Goal: Communication & Community: Ask a question

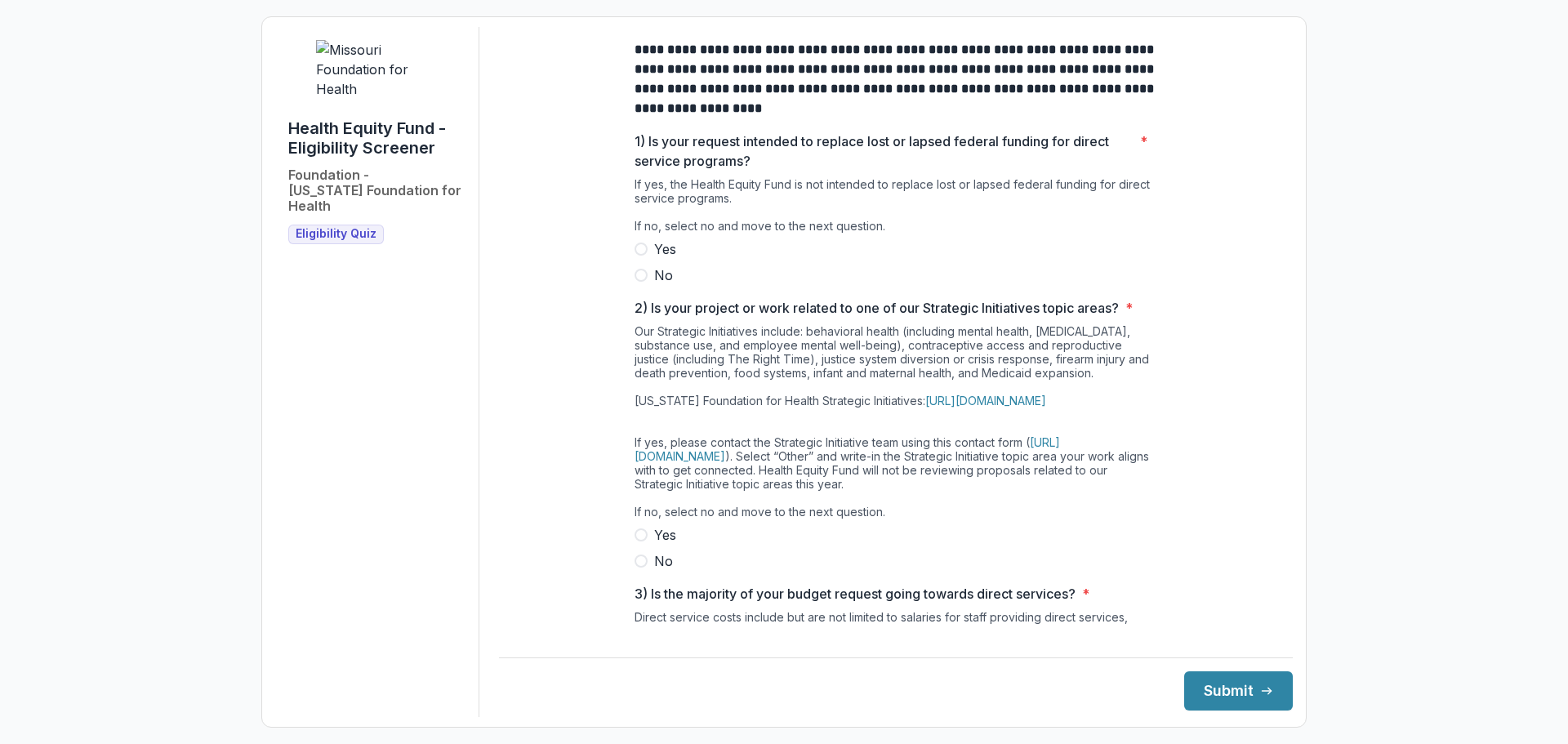
click at [639, 282] on span at bounding box center [641, 275] width 13 height 13
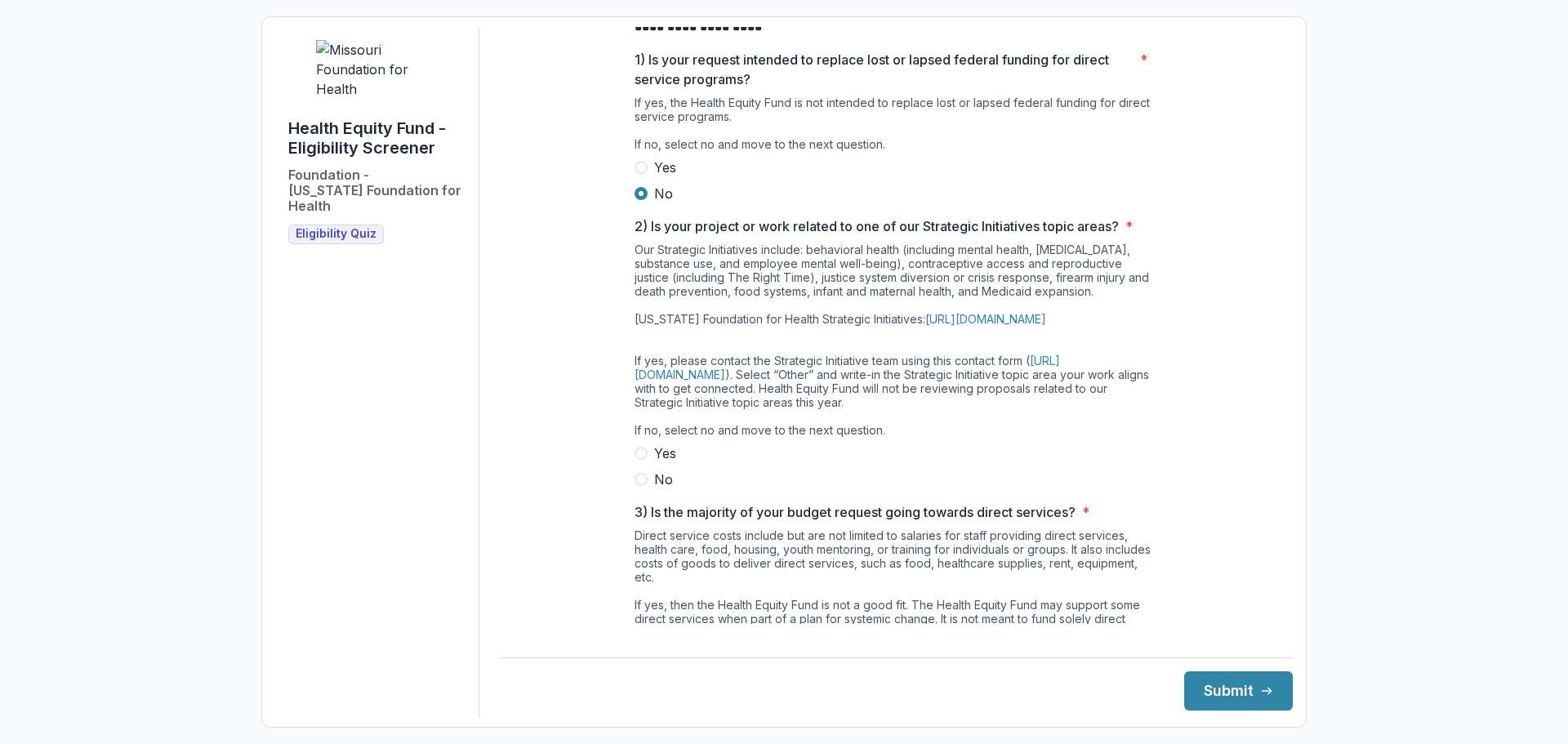
scroll to position [163, 0]
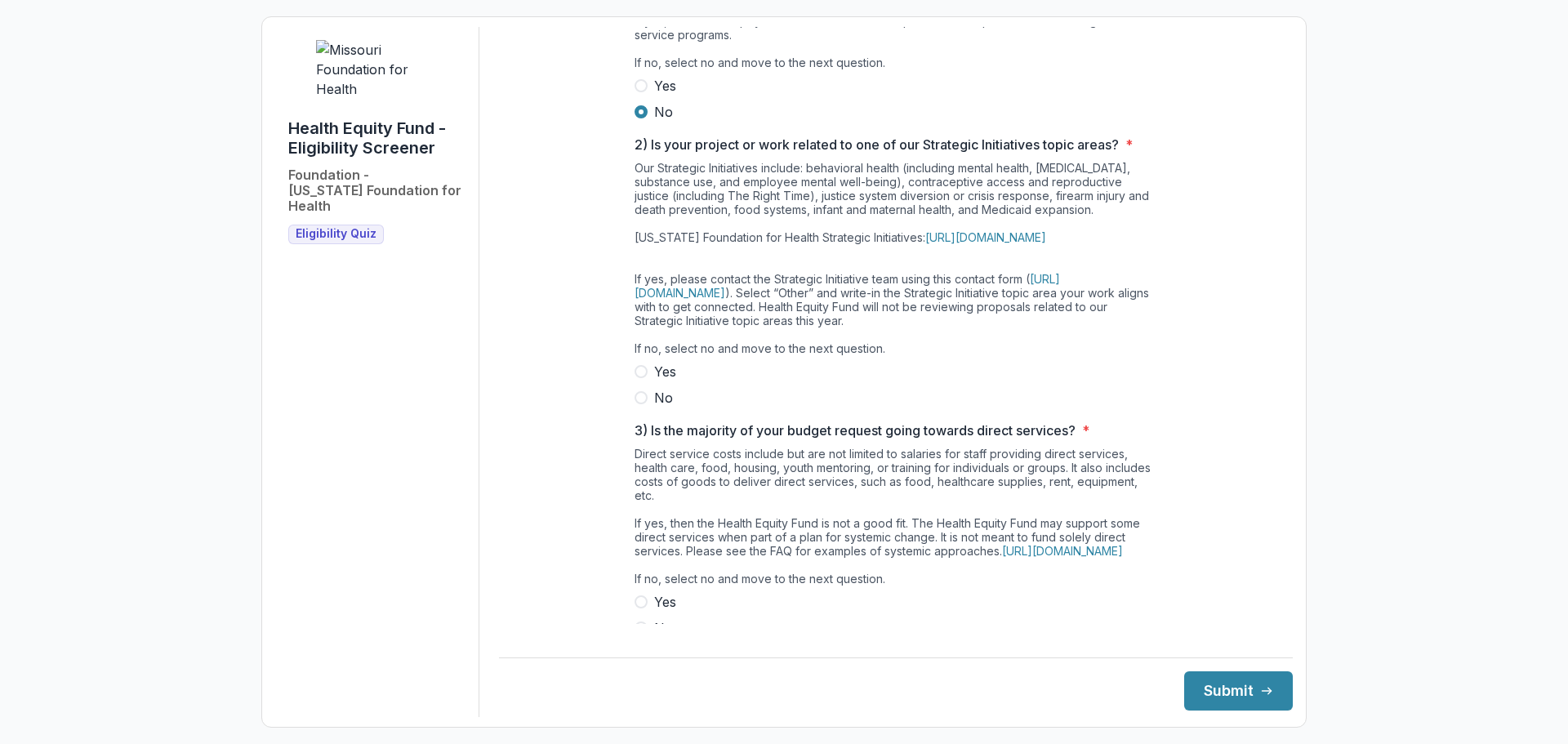
drag, startPoint x: 639, startPoint y: 424, endPoint x: 664, endPoint y: 431, distance: 26.0
click at [639, 405] on span at bounding box center [641, 398] width 13 height 13
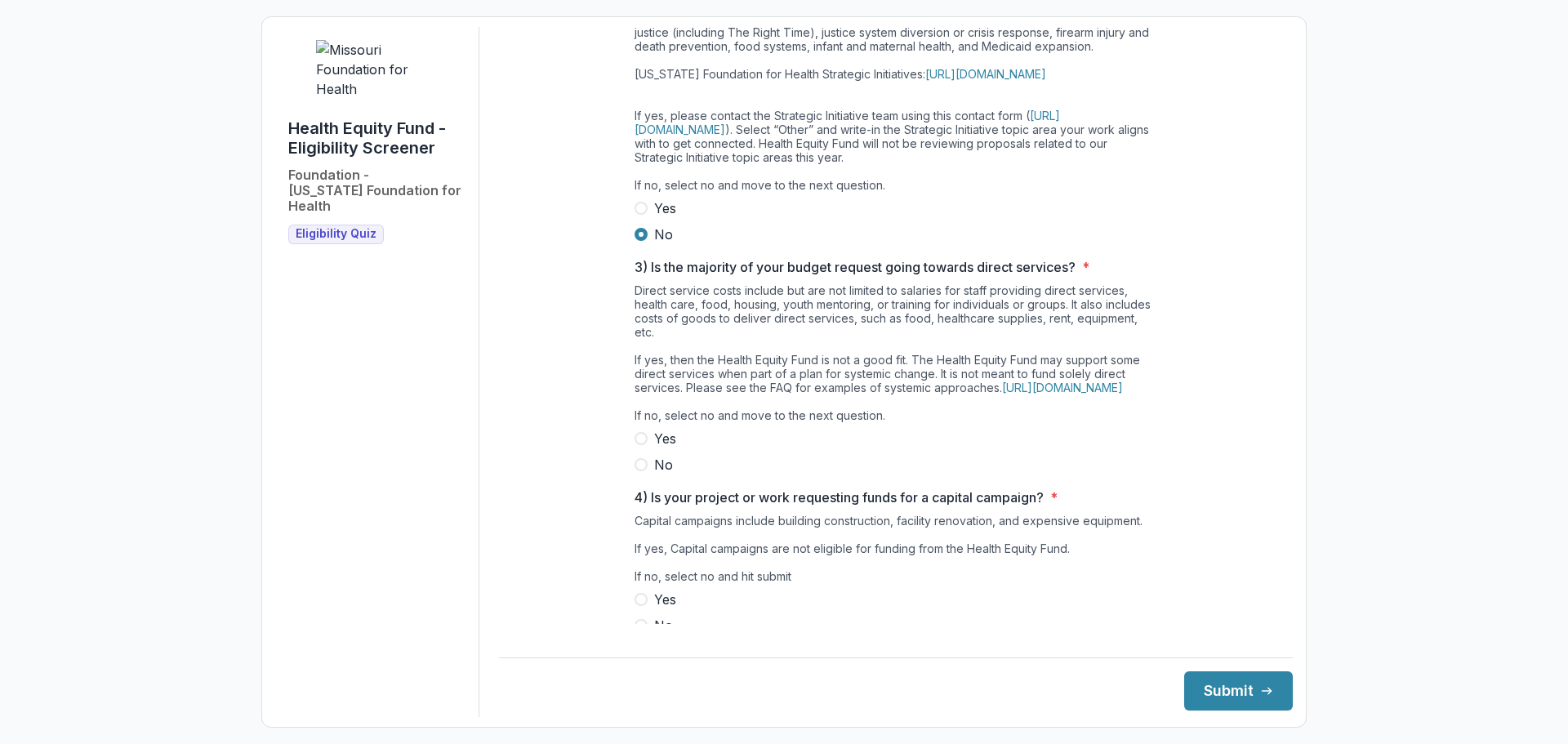
scroll to position [392, 0]
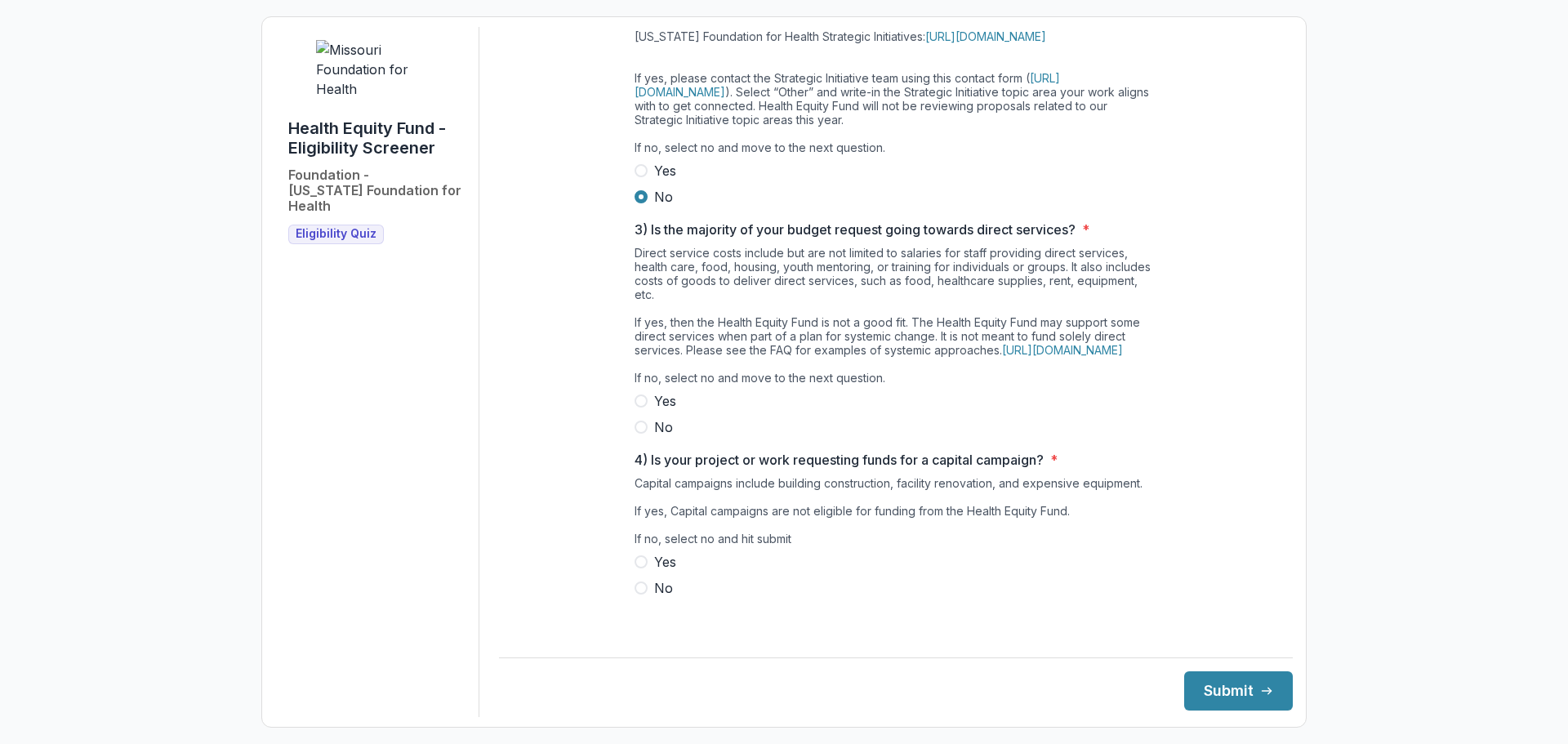
click at [636, 434] on span at bounding box center [641, 427] width 13 height 13
click at [635, 594] on span at bounding box center [641, 589] width 13 height 13
click at [1247, 684] on button "Submit" at bounding box center [1239, 690] width 109 height 39
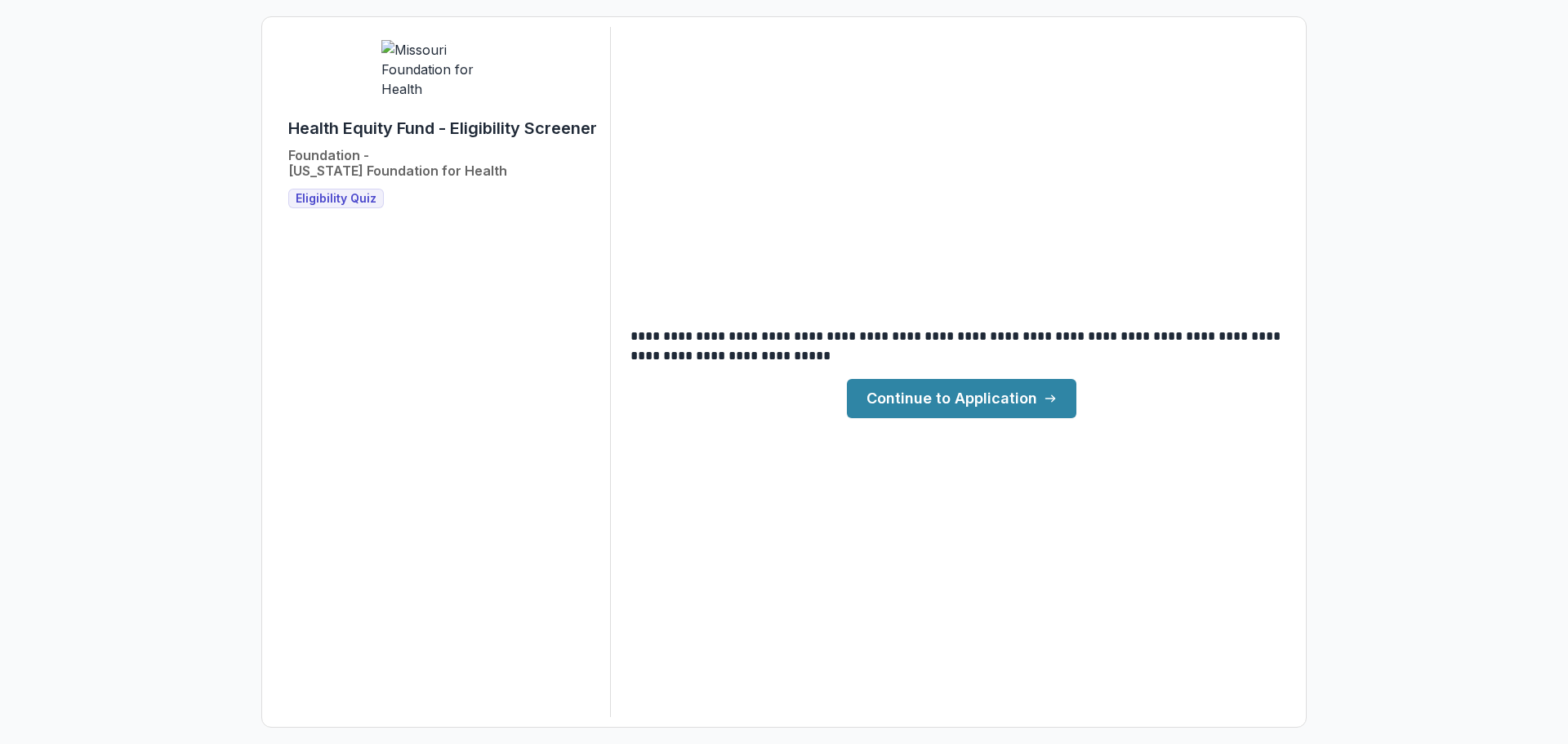
click at [1056, 395] on icon at bounding box center [1051, 399] width 13 height 13
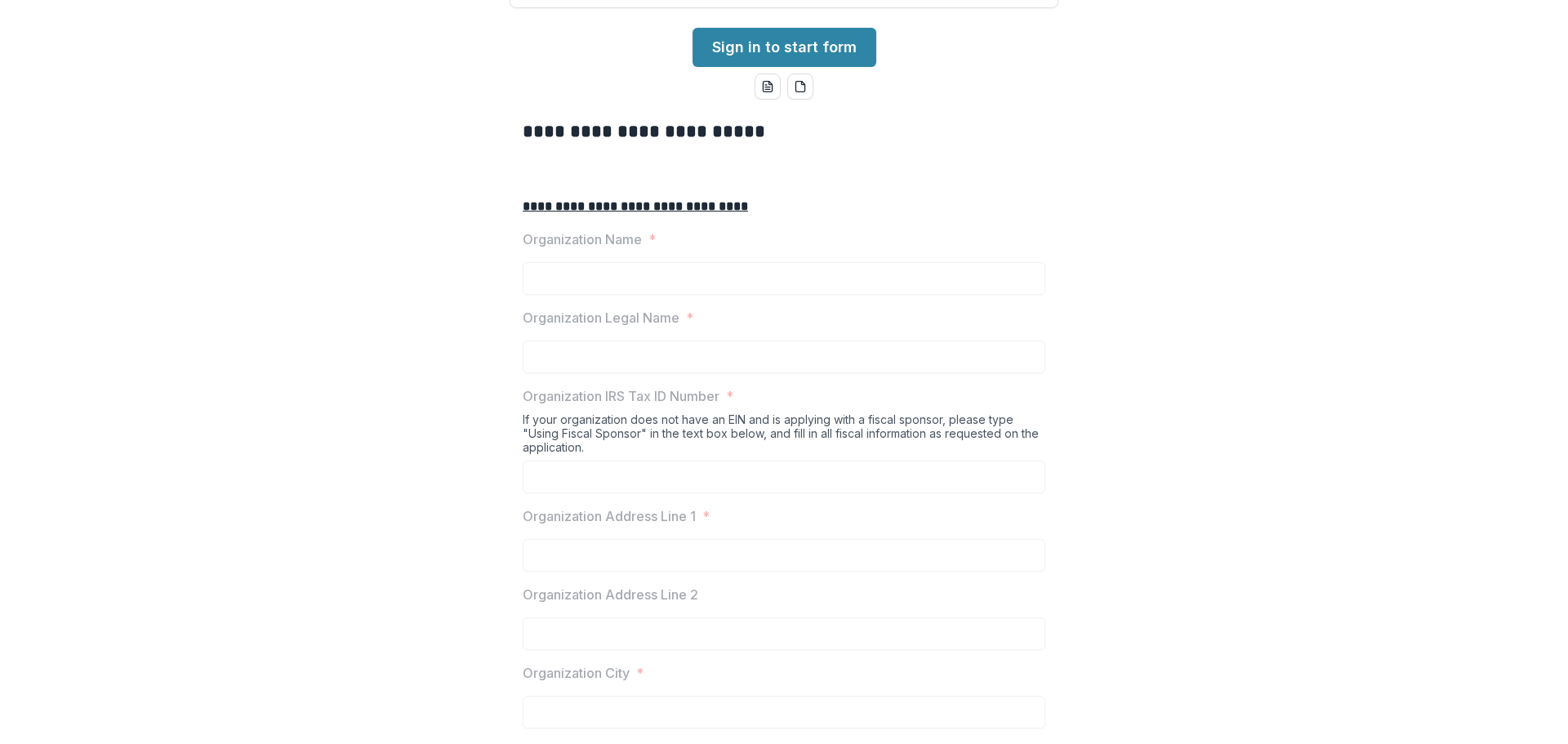
scroll to position [327, 0]
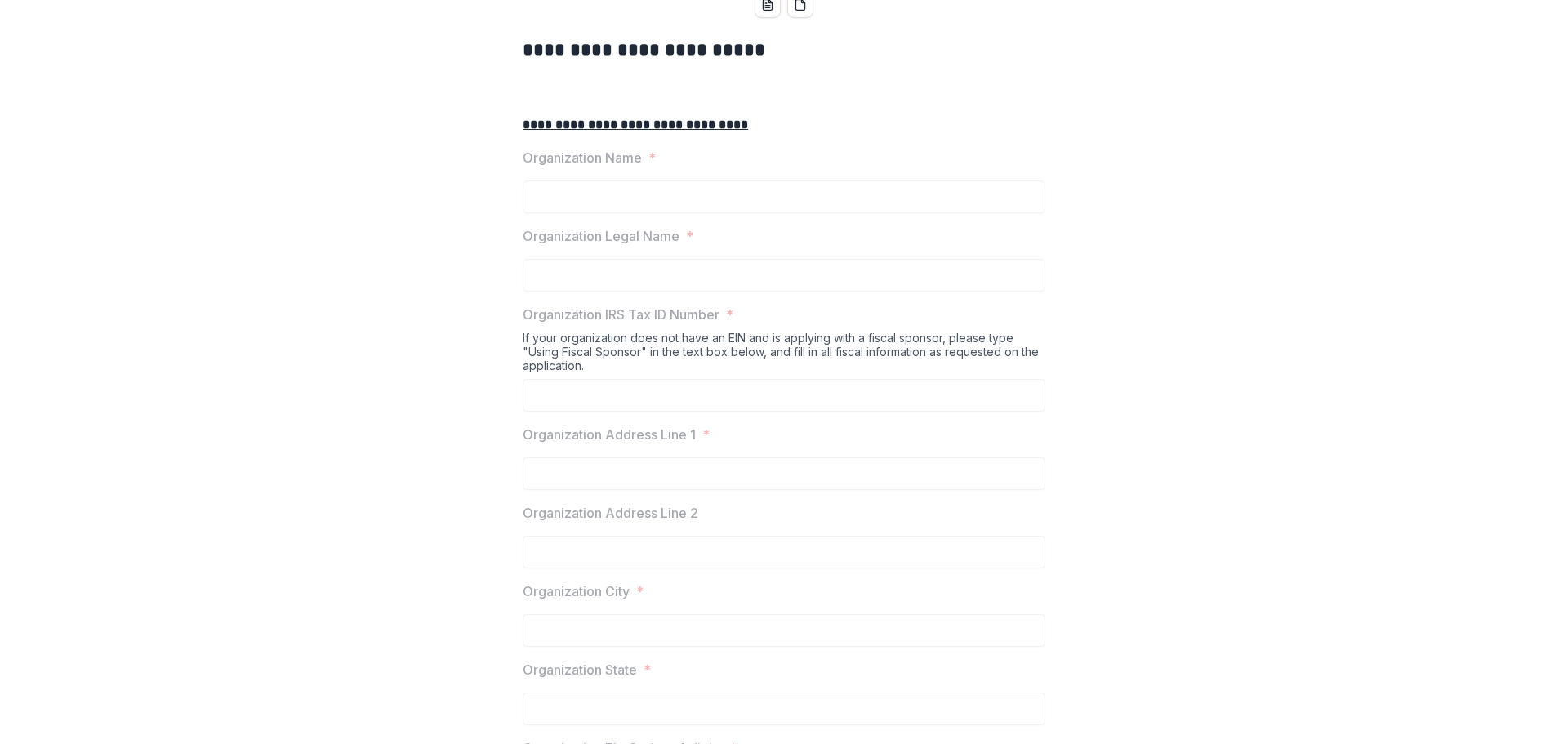
drag, startPoint x: 823, startPoint y: 84, endPoint x: 903, endPoint y: 104, distance: 82.5
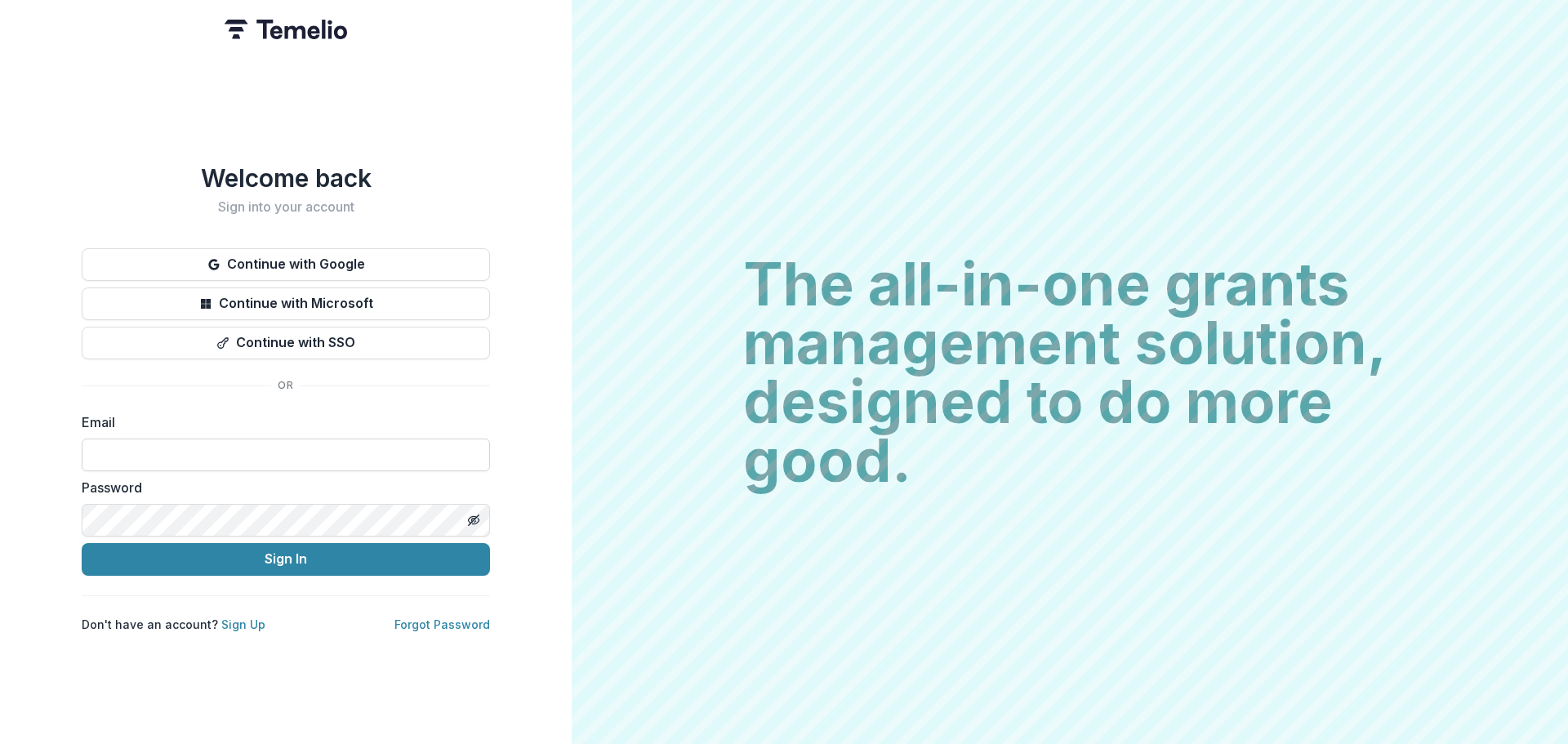
drag, startPoint x: 196, startPoint y: 450, endPoint x: 211, endPoint y: 449, distance: 15.0
click at [196, 450] on input at bounding box center [286, 455] width 409 height 33
type input "**********"
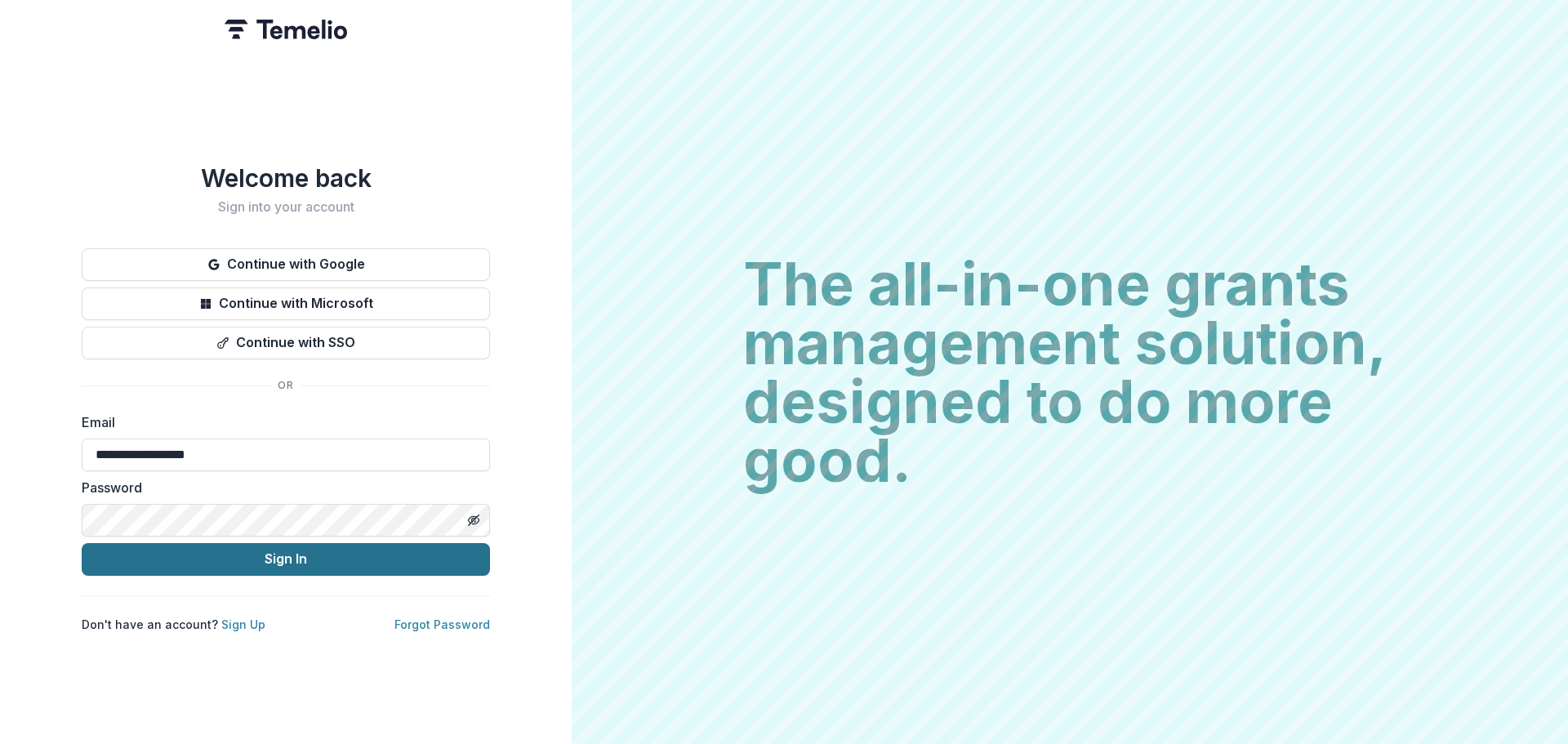
click at [206, 562] on button "Sign In" at bounding box center [286, 559] width 409 height 33
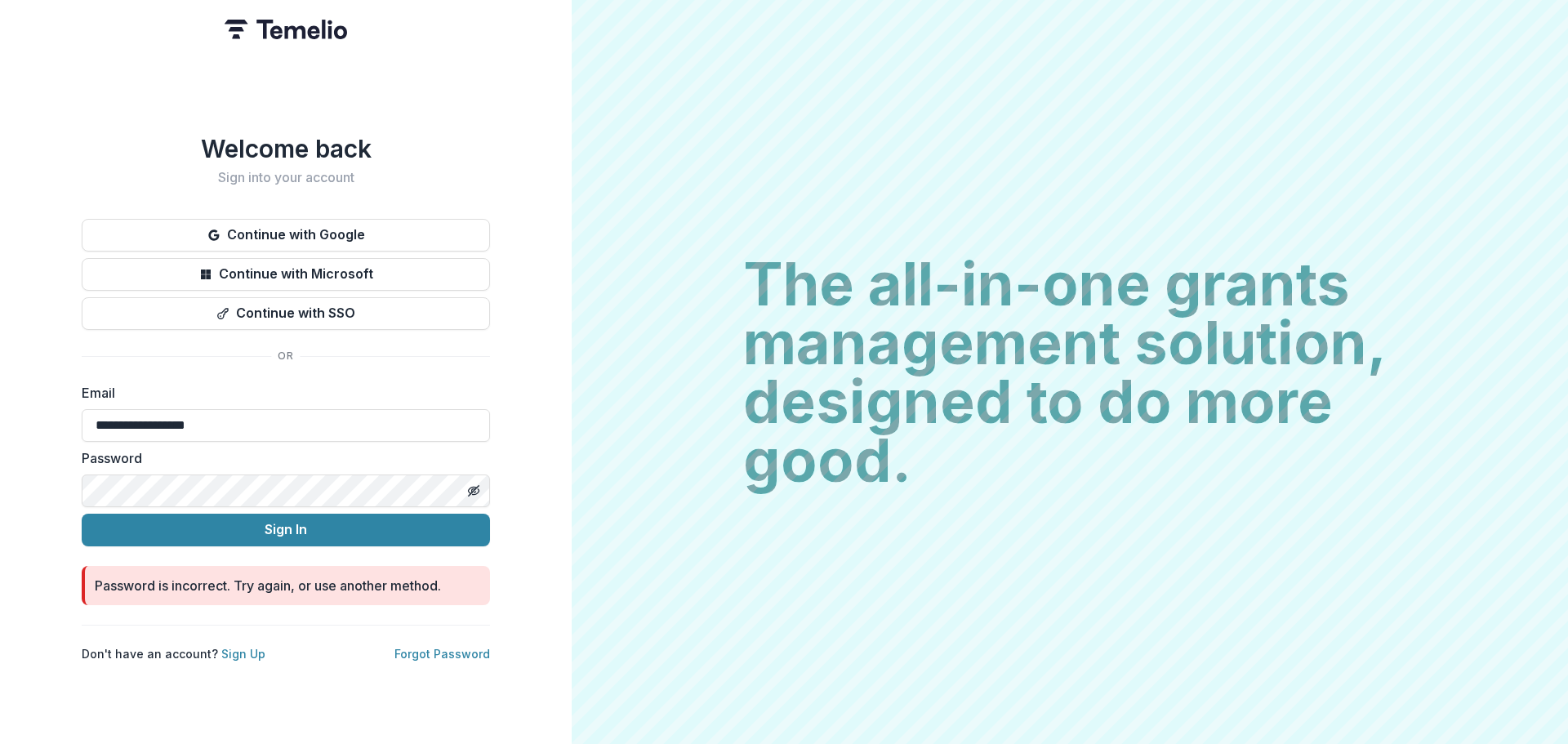
click at [50, 471] on div "**********" at bounding box center [286, 372] width 572 height 744
click at [237, 717] on div "**********" at bounding box center [286, 372] width 572 height 744
click at [292, 706] on div "**********" at bounding box center [286, 372] width 572 height 744
click at [4, 449] on div "**********" at bounding box center [286, 372] width 572 height 744
click at [258, 525] on button "Sign In" at bounding box center [286, 530] width 409 height 33
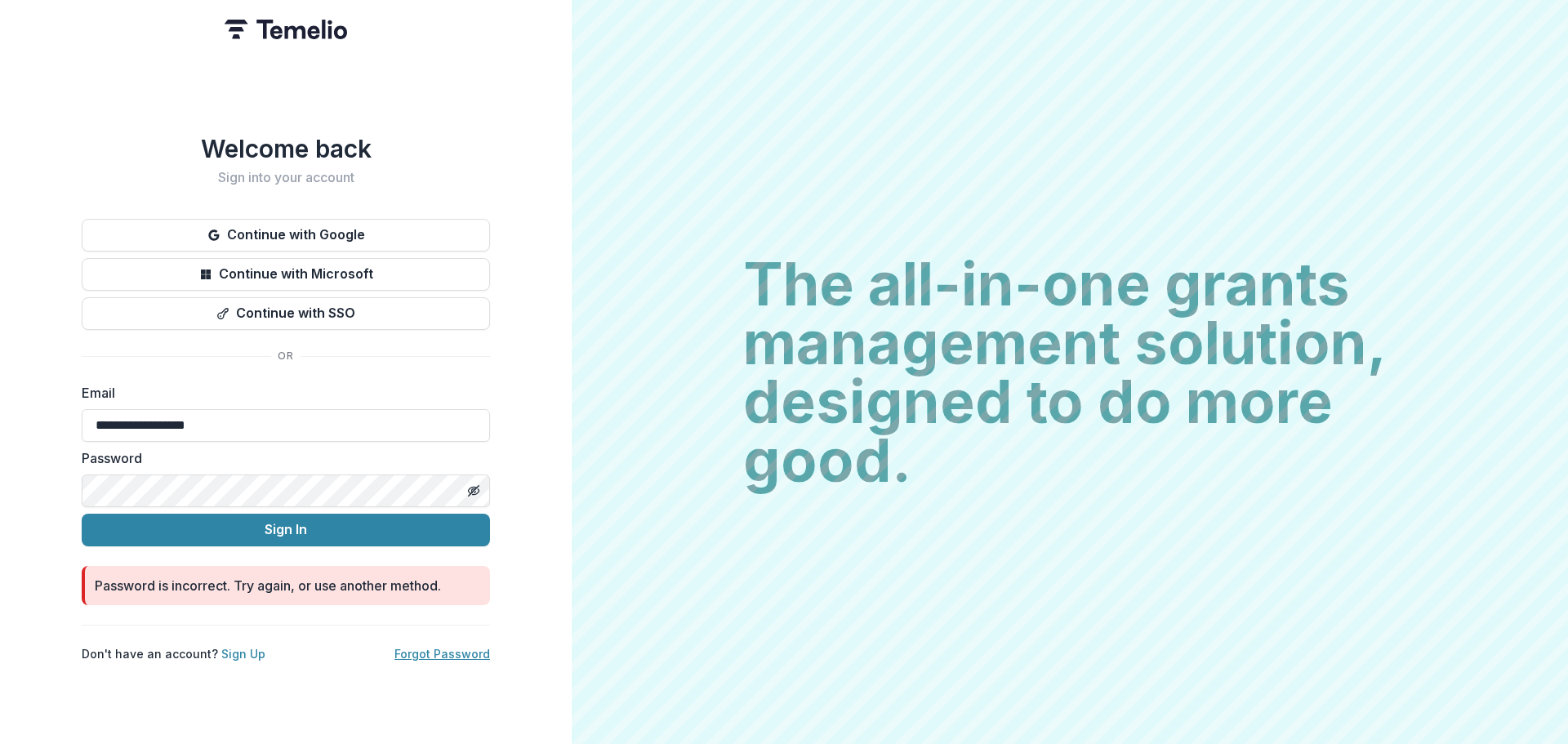
click at [447, 652] on link "Forgot Password" at bounding box center [442, 654] width 95 height 14
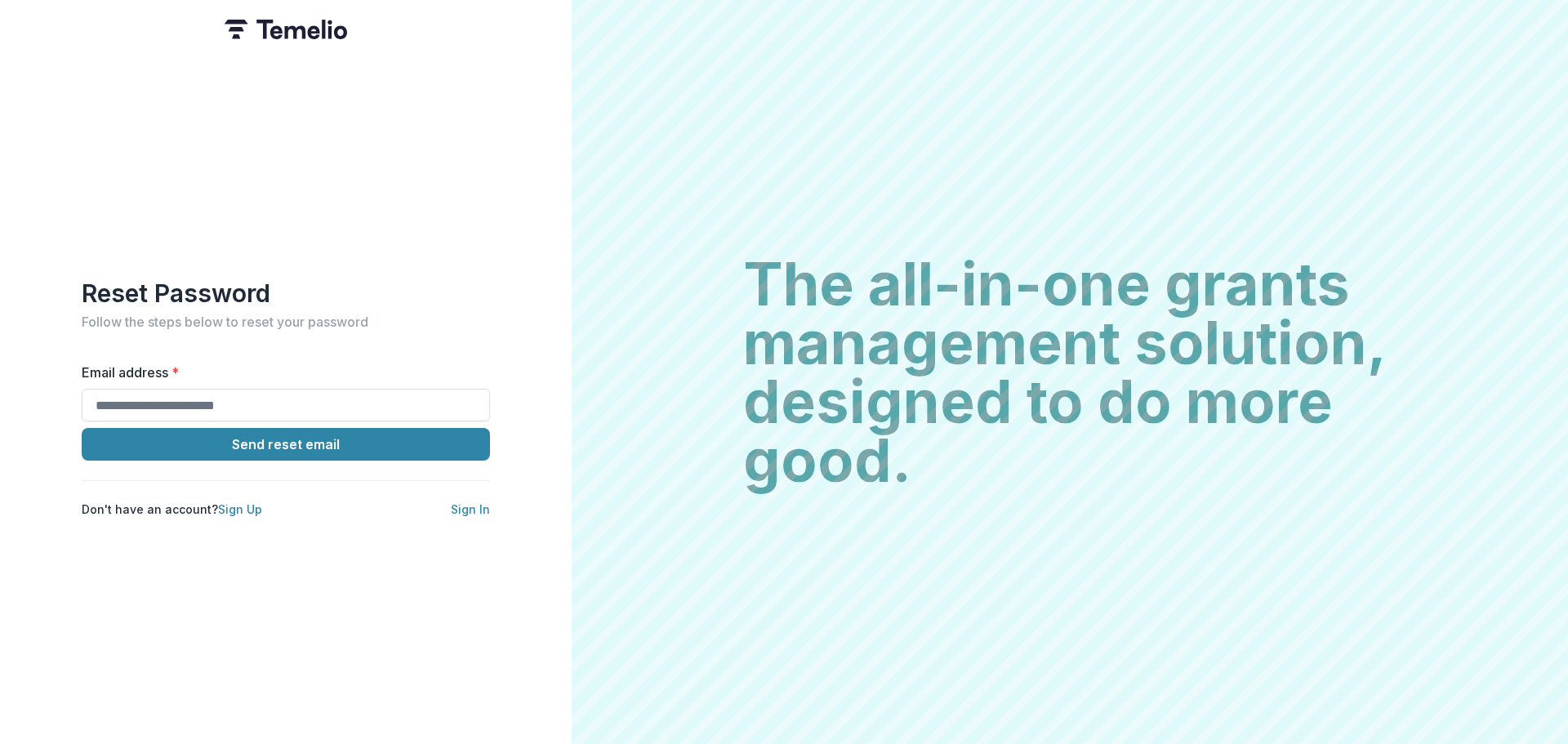
drag, startPoint x: 306, startPoint y: 395, endPoint x: 415, endPoint y: 381, distance: 109.9
click at [306, 395] on input "Email address *" at bounding box center [286, 405] width 409 height 33
type input "**********"
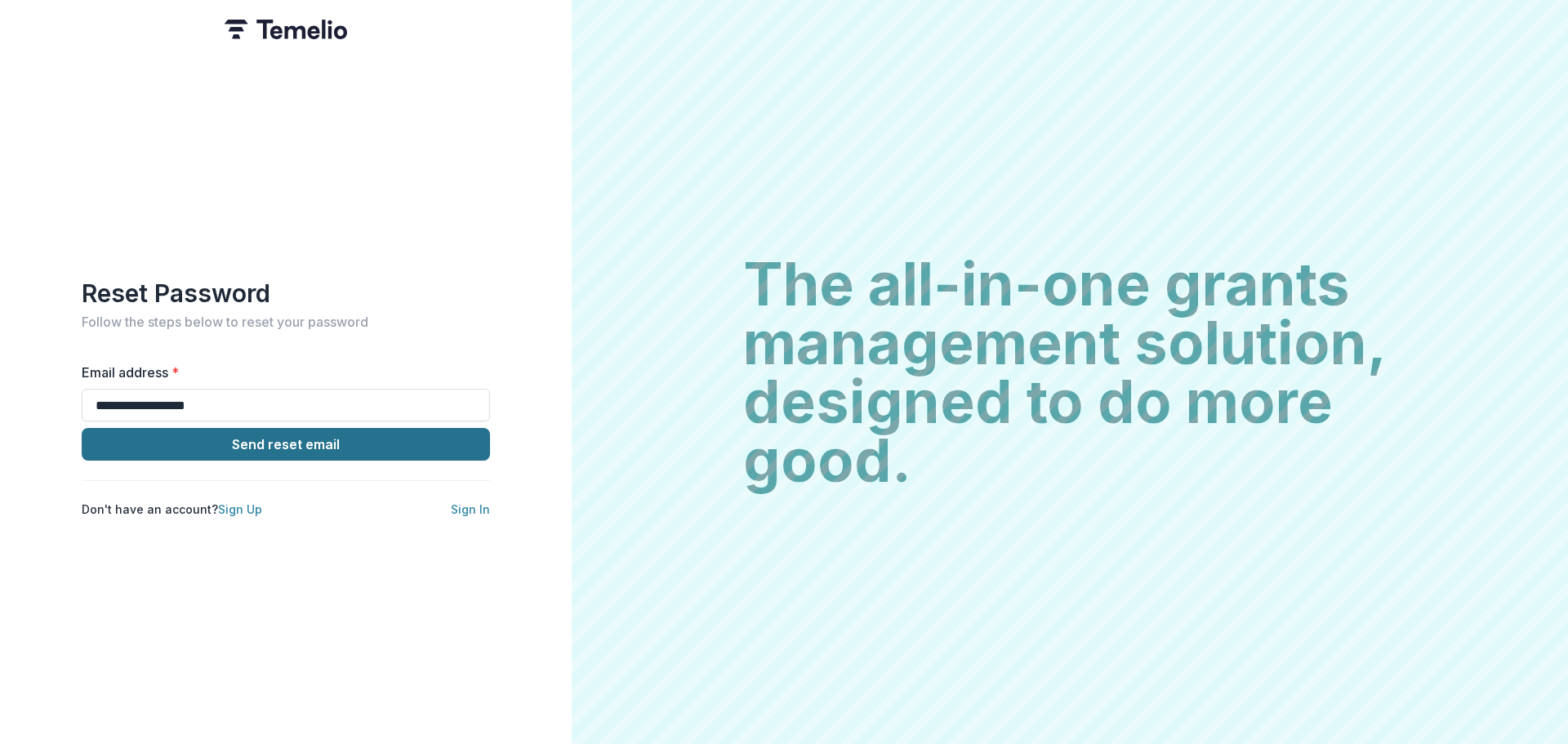
click at [346, 440] on button "Send reset email" at bounding box center [286, 444] width 409 height 33
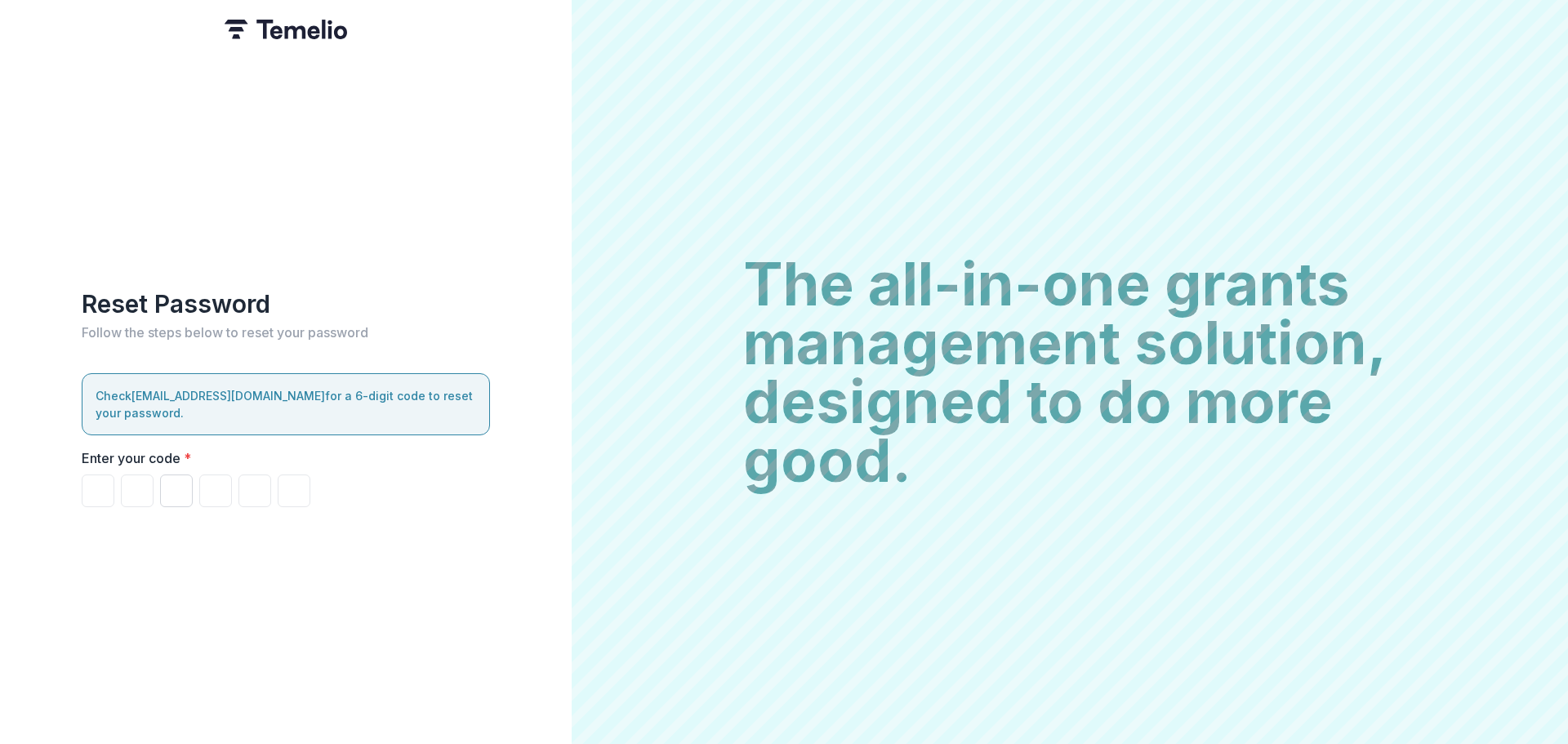
drag, startPoint x: 101, startPoint y: 477, endPoint x: 167, endPoint y: 473, distance: 66.1
click at [103, 477] on input "Please enter your pin code" at bounding box center [98, 491] width 33 height 33
type input "*"
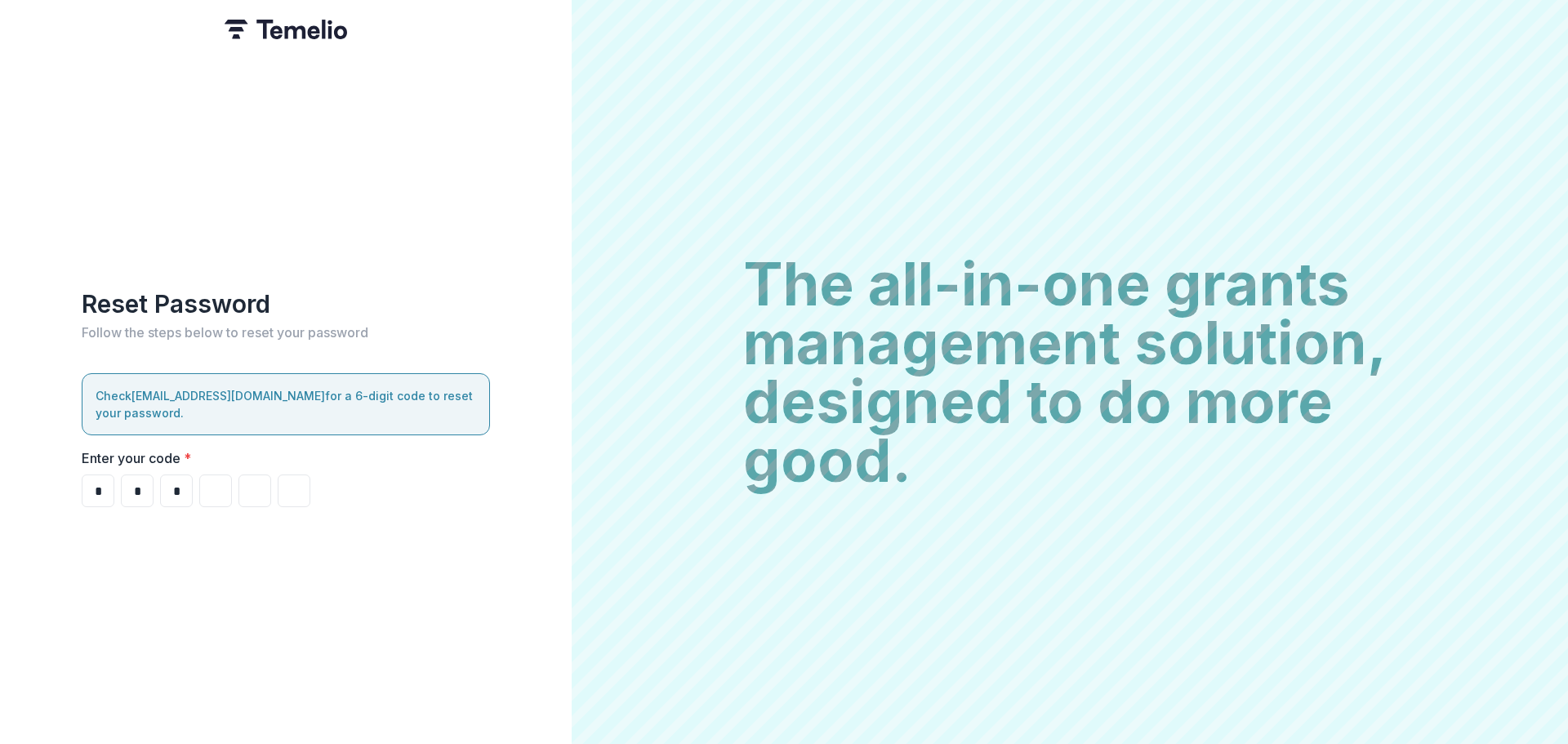
type input "*"
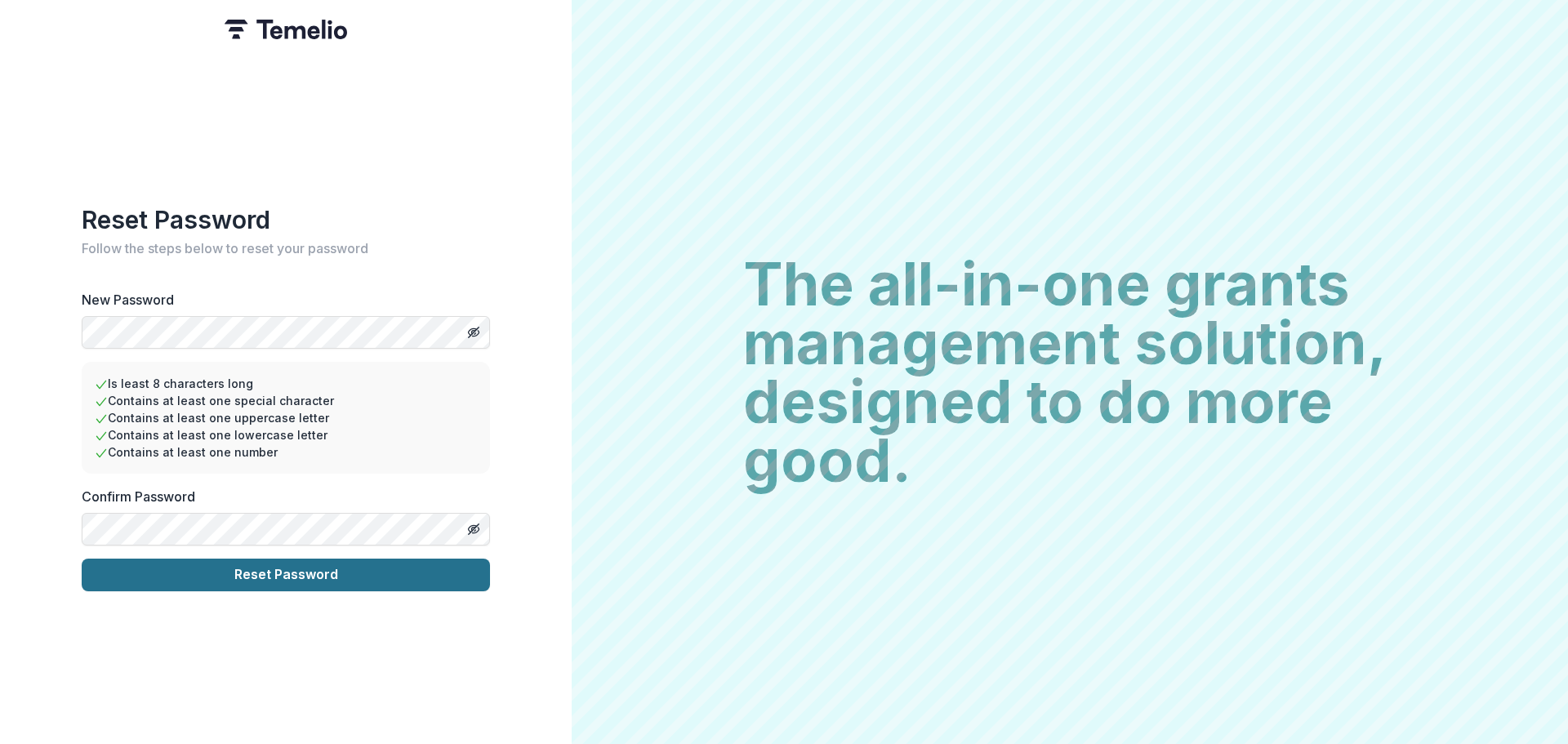
drag, startPoint x: 202, startPoint y: 568, endPoint x: 210, endPoint y: 564, distance: 8.9
click at [202, 568] on button "Reset Password" at bounding box center [286, 574] width 409 height 33
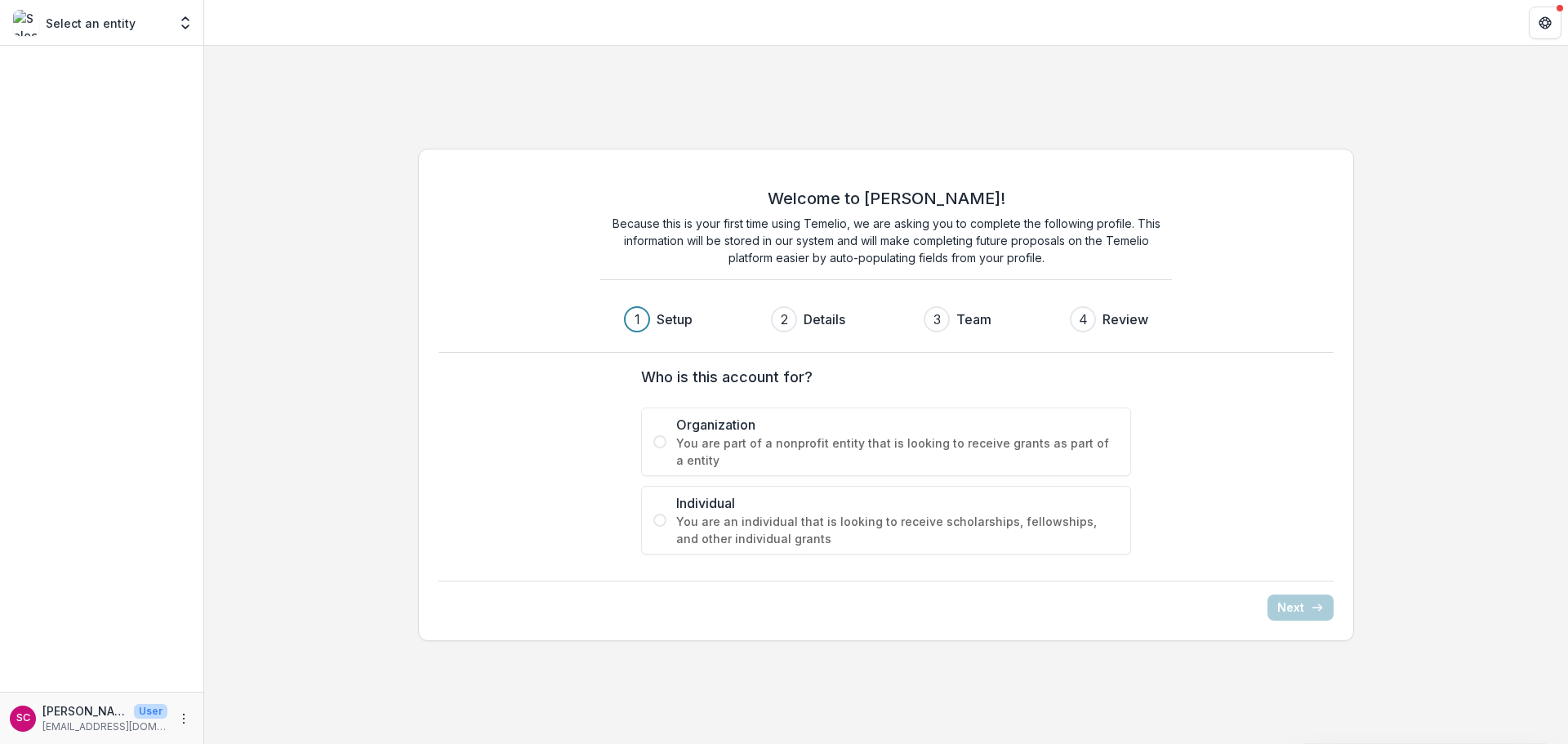
click at [673, 444] on label "Organization You are part of a nonprofit entity that is looking to receive gran…" at bounding box center [886, 442] width 490 height 69
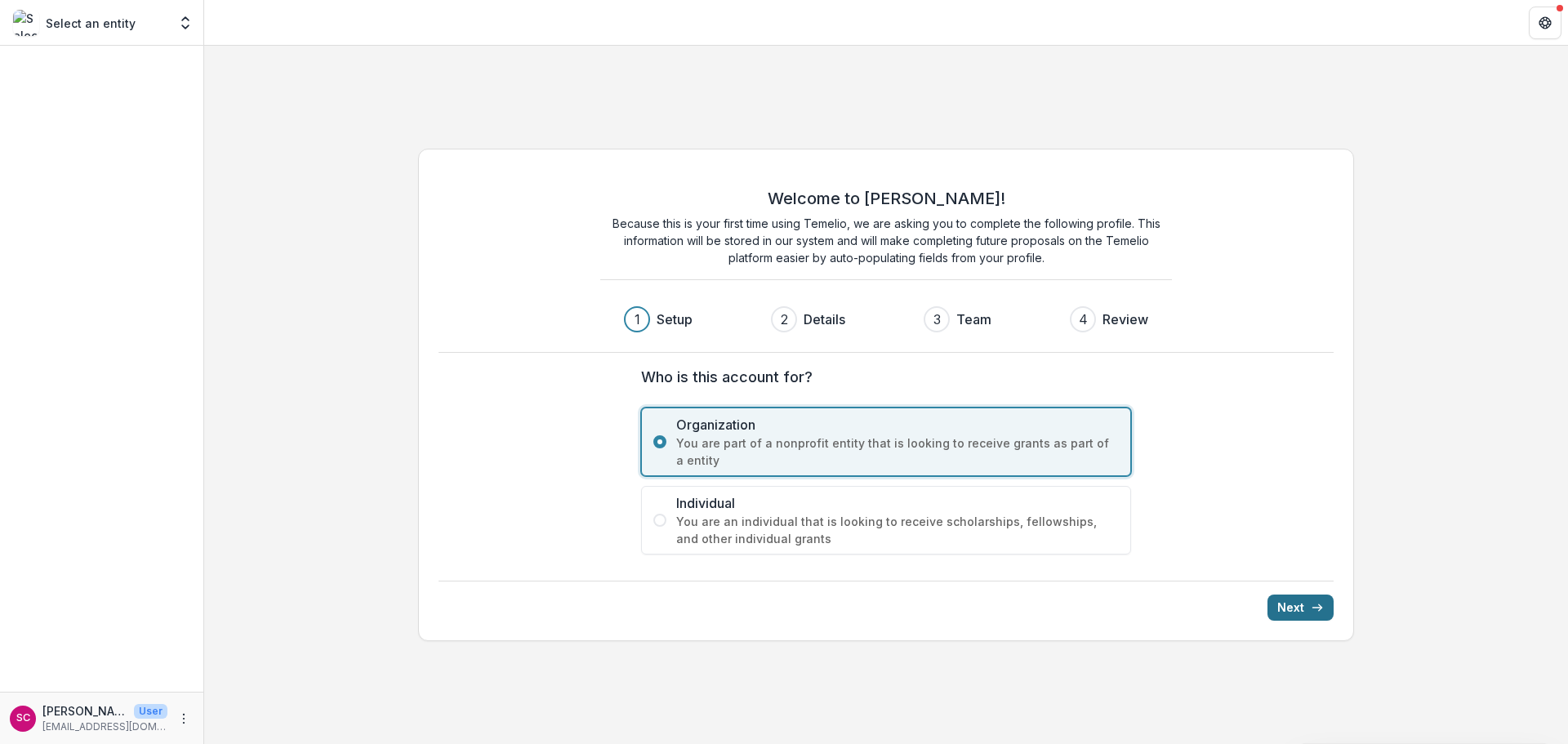
click at [1320, 606] on polyline "submit" at bounding box center [1321, 608] width 3 height 7
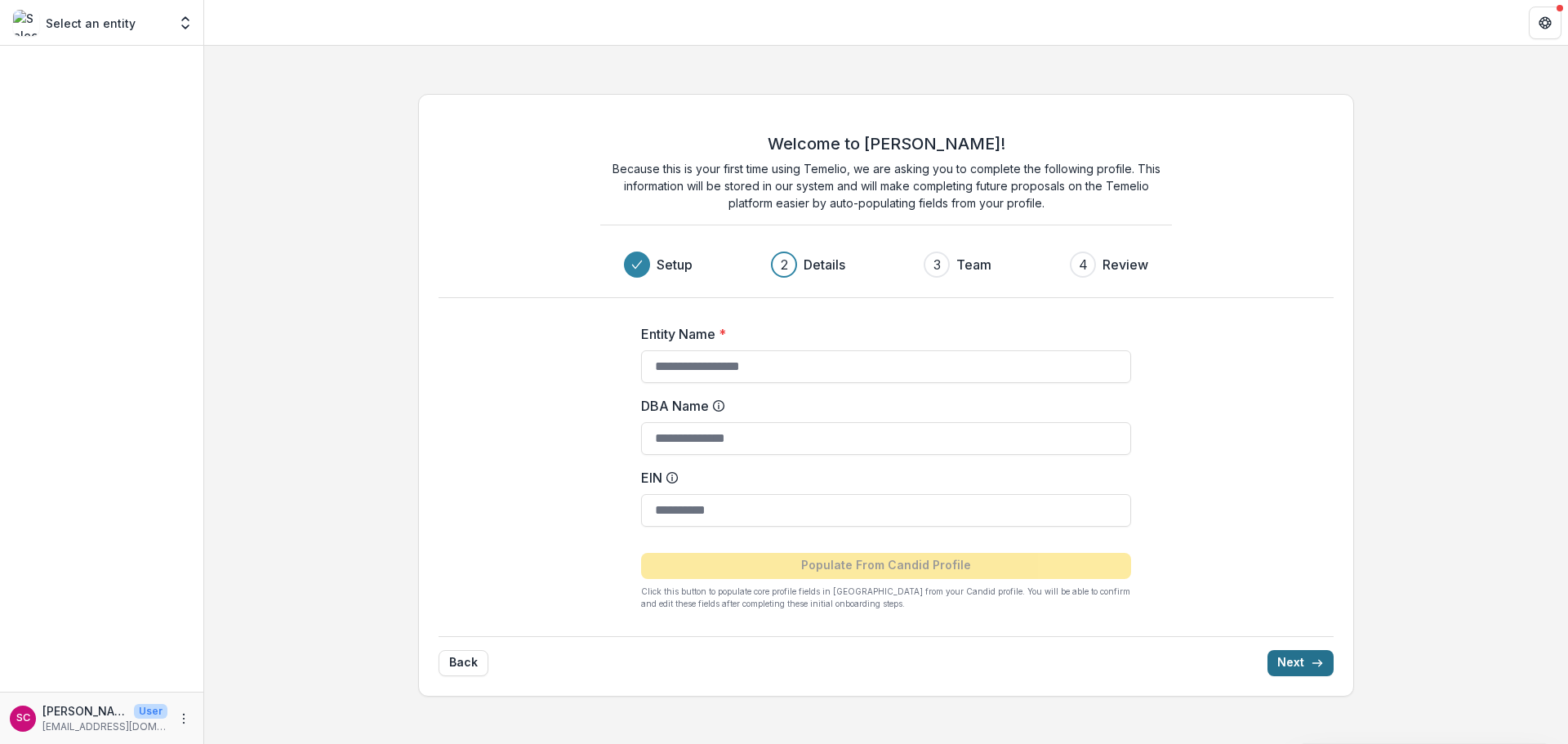
drag, startPoint x: 833, startPoint y: 358, endPoint x: 906, endPoint y: 345, distance: 74.1
click at [833, 358] on input "Entity Name *" at bounding box center [886, 366] width 490 height 33
type input "**********"
click at [746, 516] on input "EIN" at bounding box center [886, 510] width 490 height 33
click at [752, 514] on input "EIN" at bounding box center [886, 510] width 490 height 33
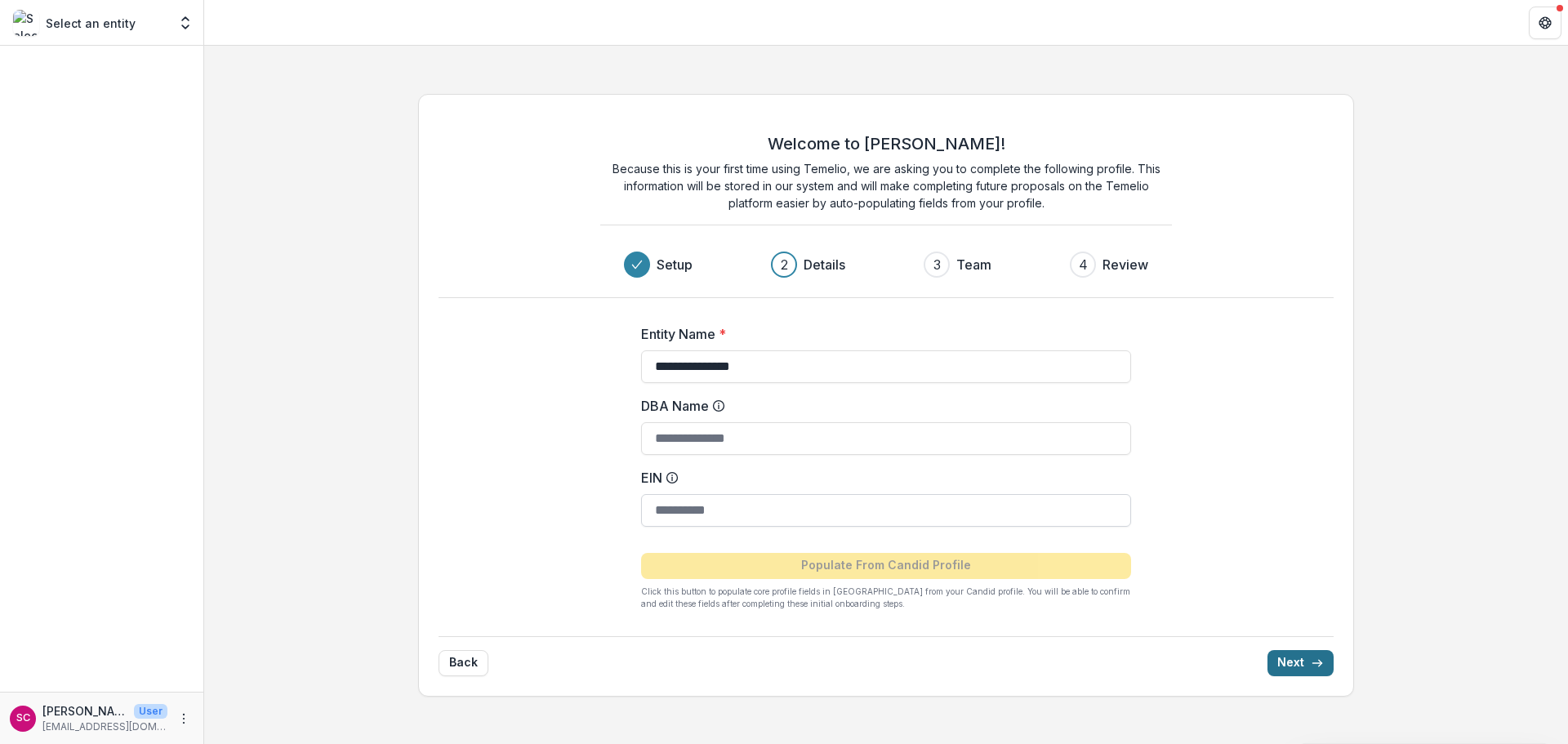
click at [716, 510] on input "EIN" at bounding box center [886, 510] width 490 height 33
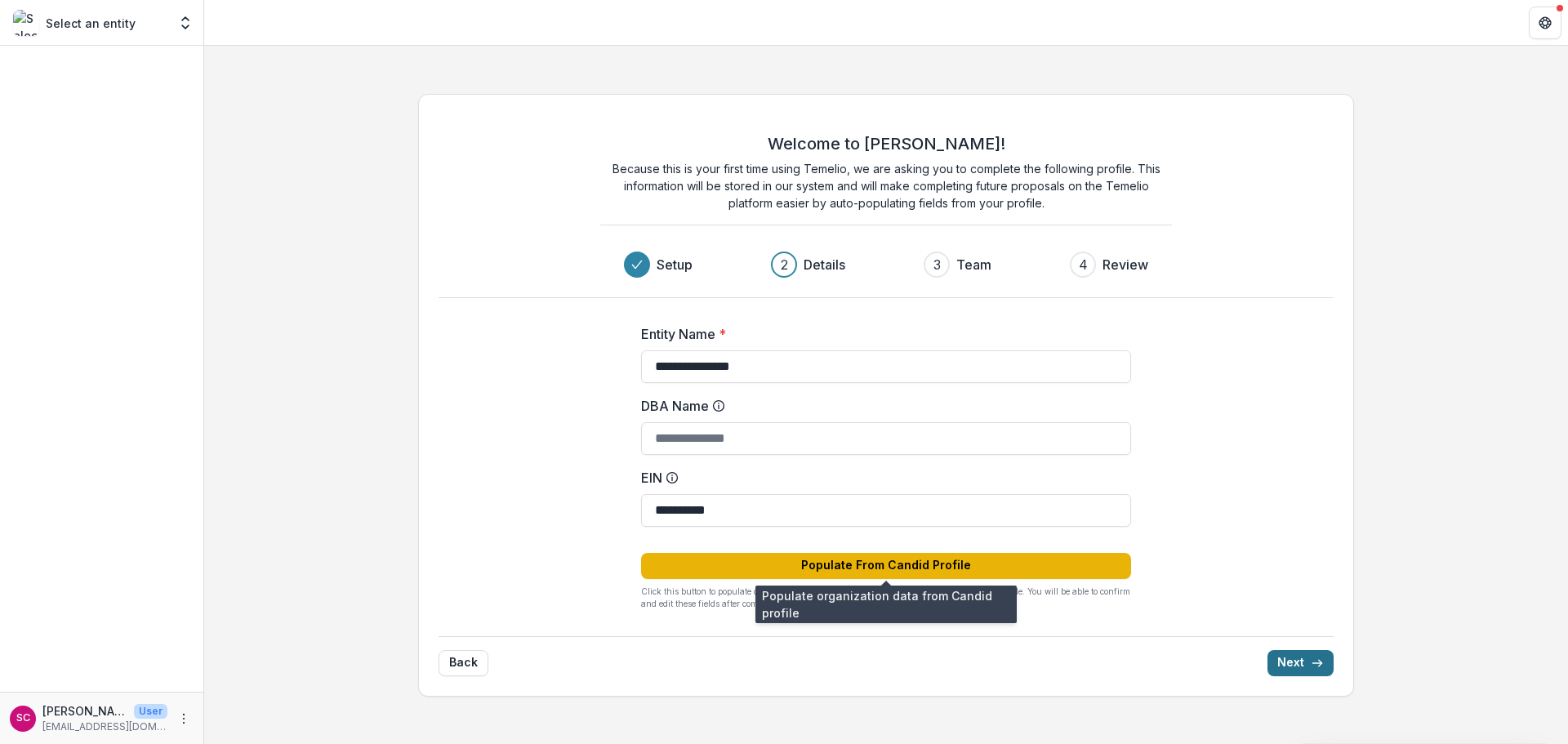
type input "**********"
click at [928, 562] on button "Populate From Candid Profile" at bounding box center [886, 566] width 490 height 26
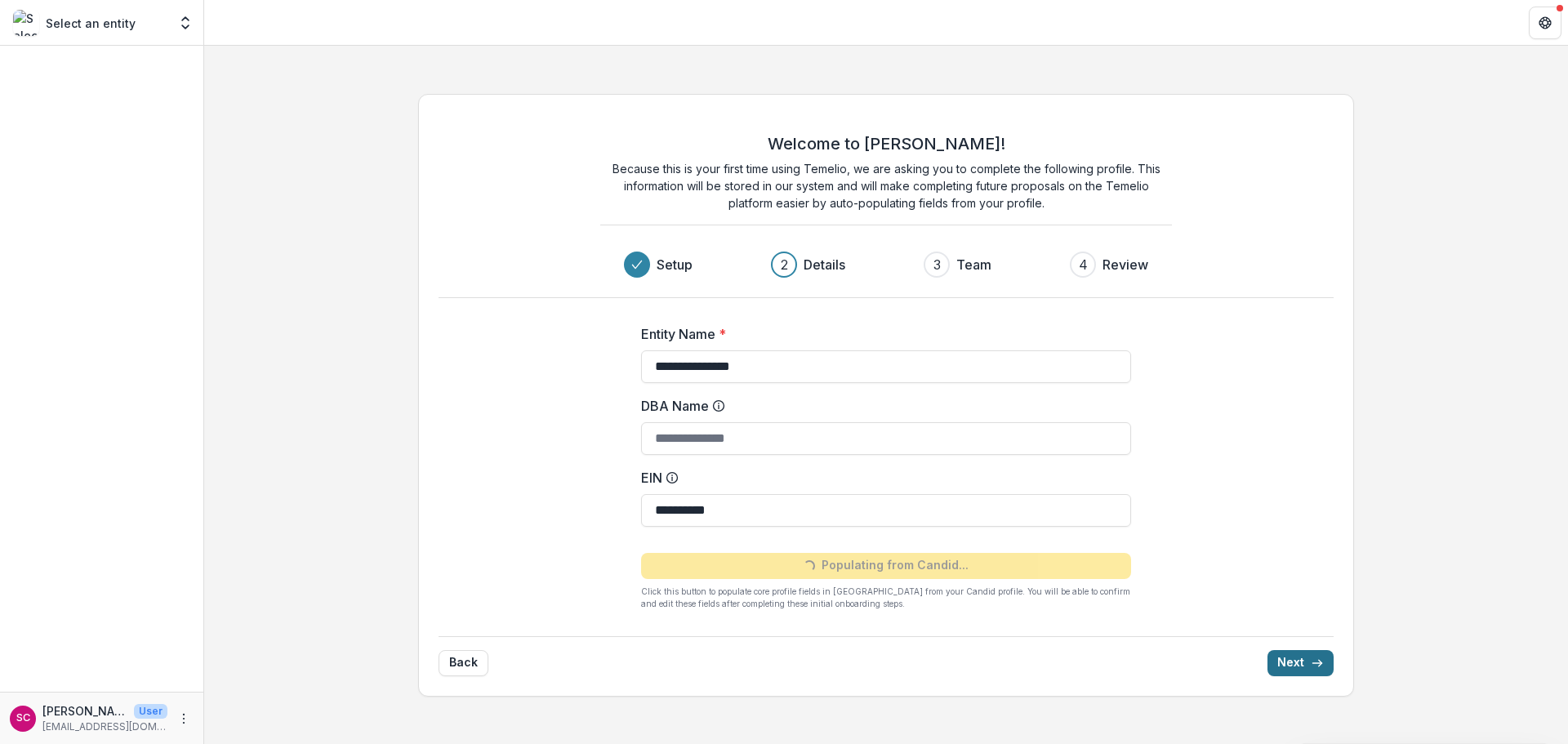
type input "**********"
click at [1308, 670] on button "Next" at bounding box center [1301, 663] width 66 height 26
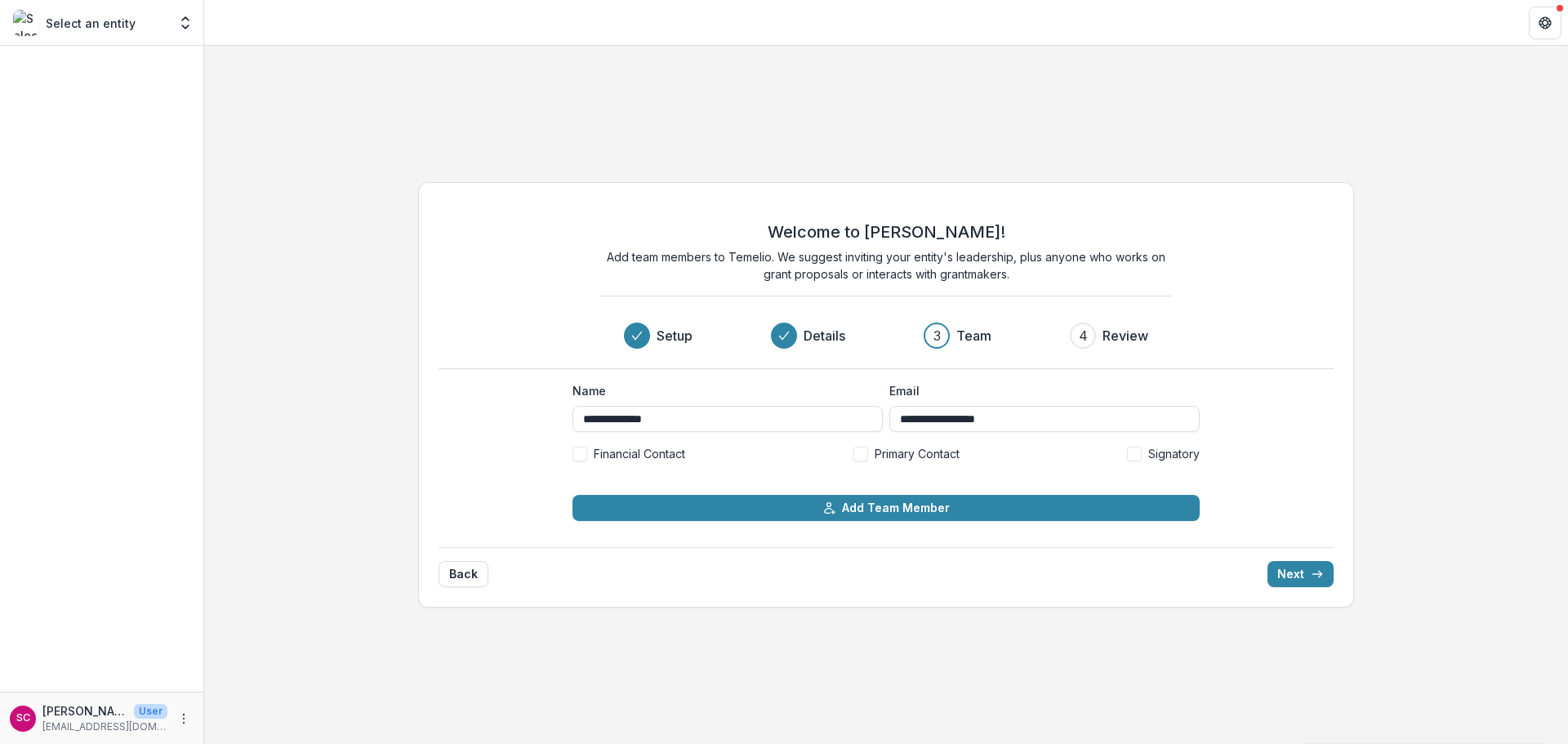
click at [864, 451] on span at bounding box center [861, 455] width 15 height 15
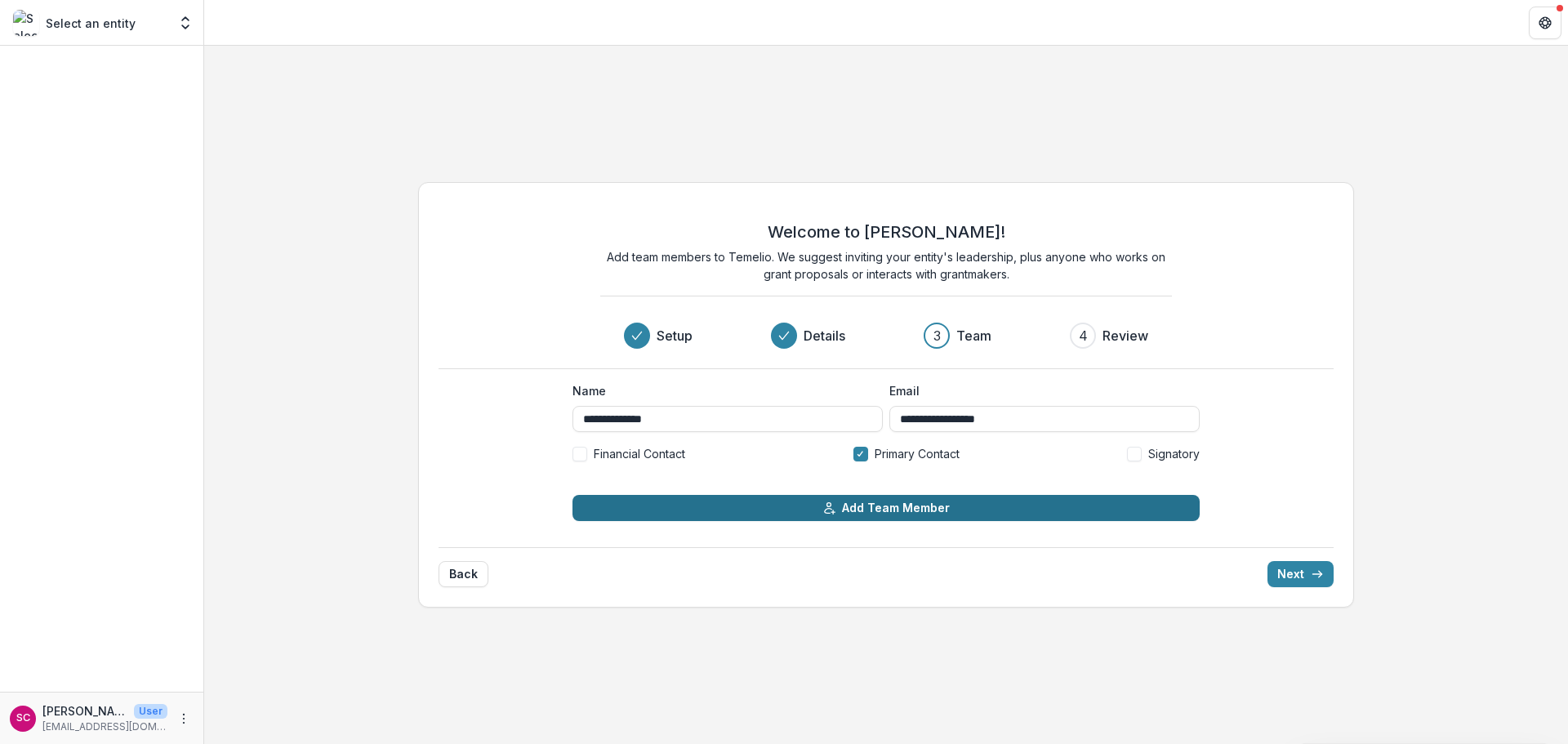
click at [888, 514] on button "Add Team Member" at bounding box center [886, 507] width 627 height 26
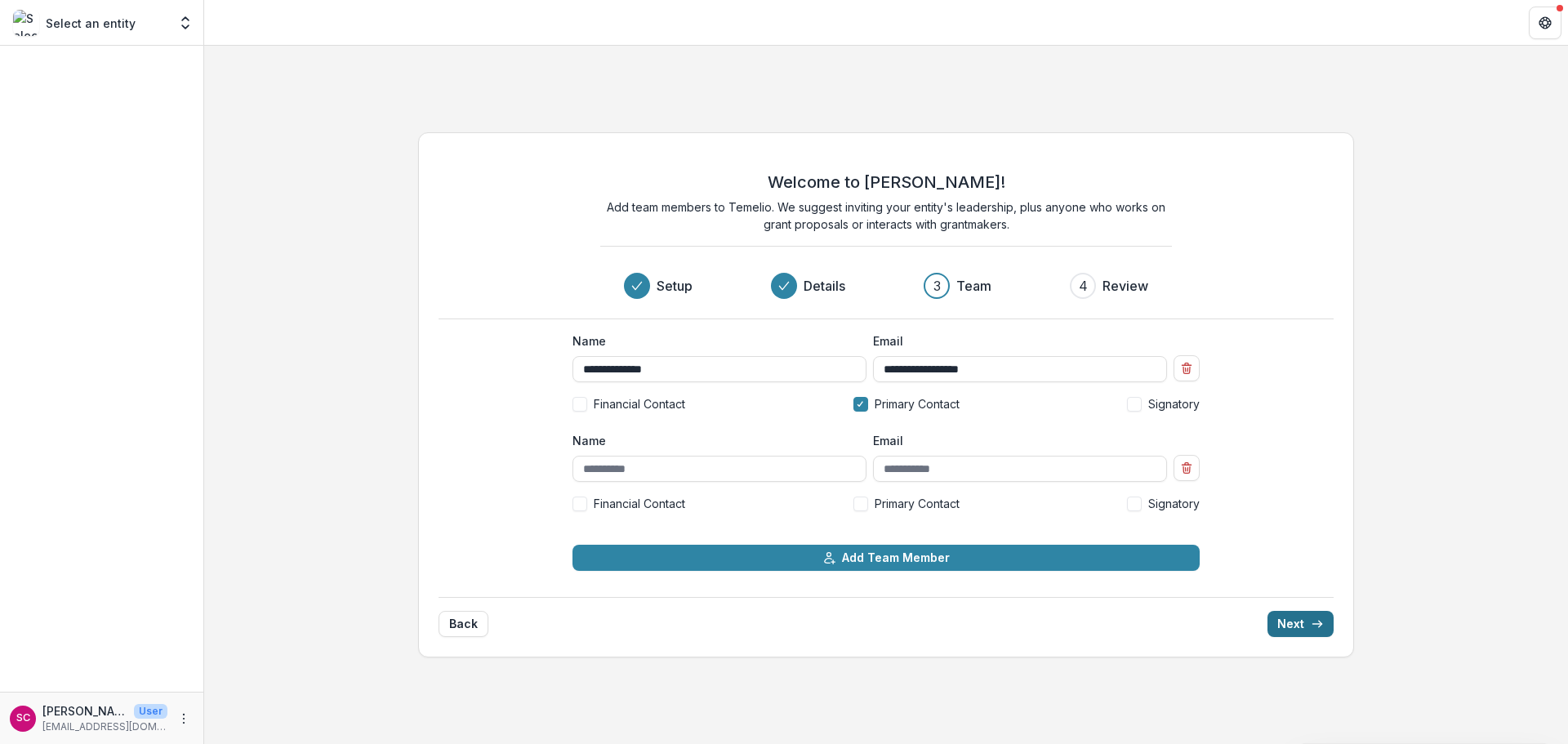
click at [1297, 621] on button "Next" at bounding box center [1301, 624] width 66 height 26
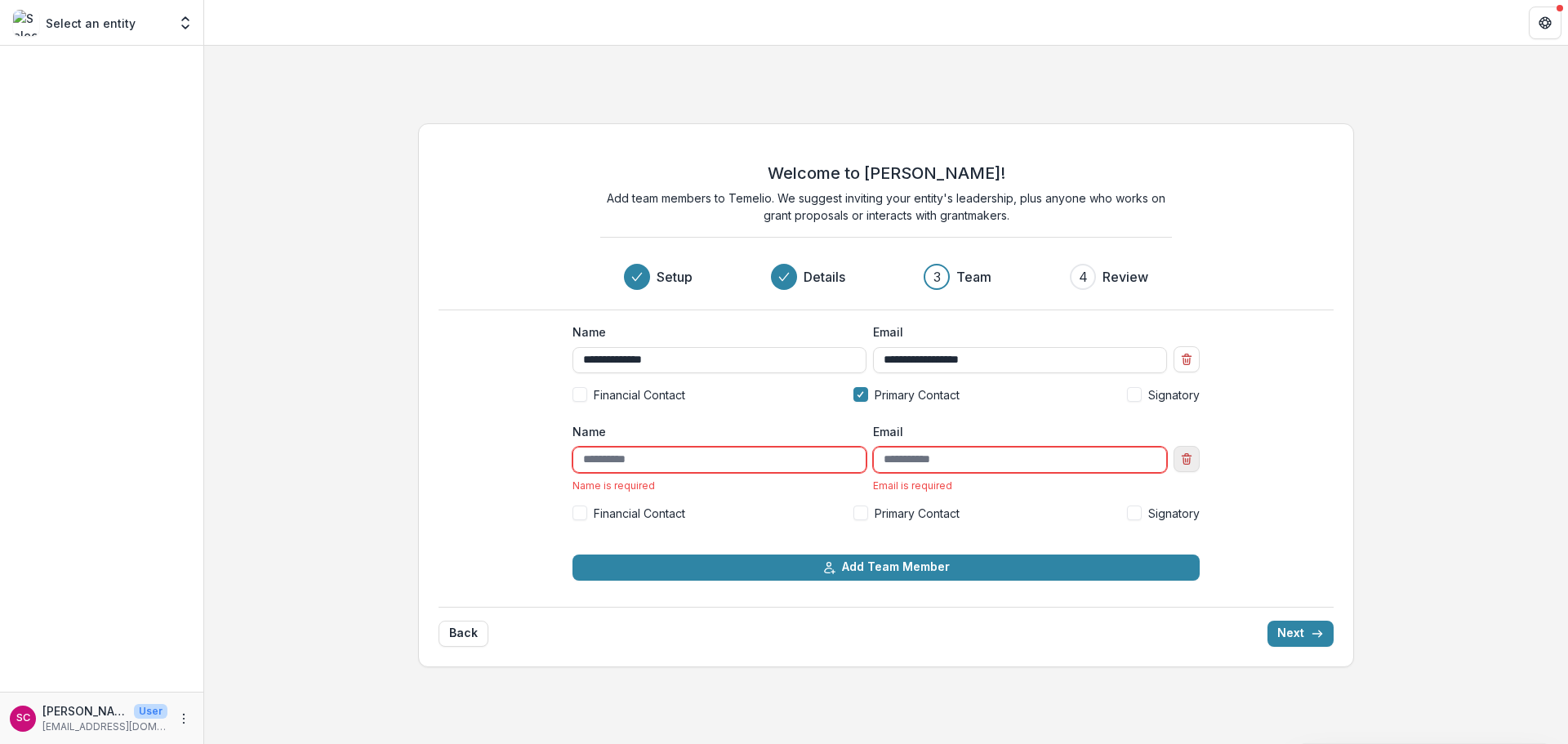
click at [1184, 453] on icon "Remove team member" at bounding box center [1187, 459] width 13 height 13
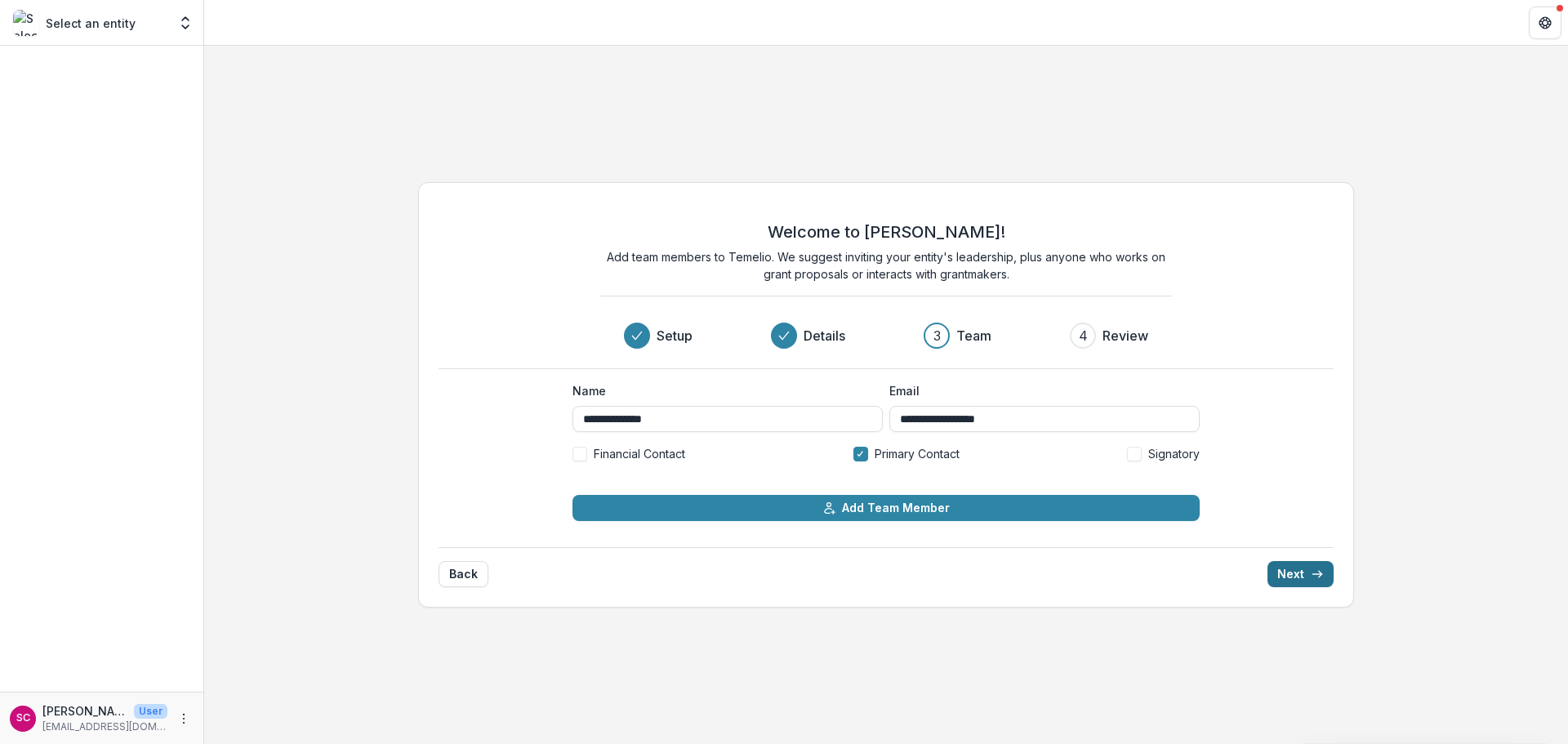
click at [1295, 574] on button "Next" at bounding box center [1301, 573] width 66 height 26
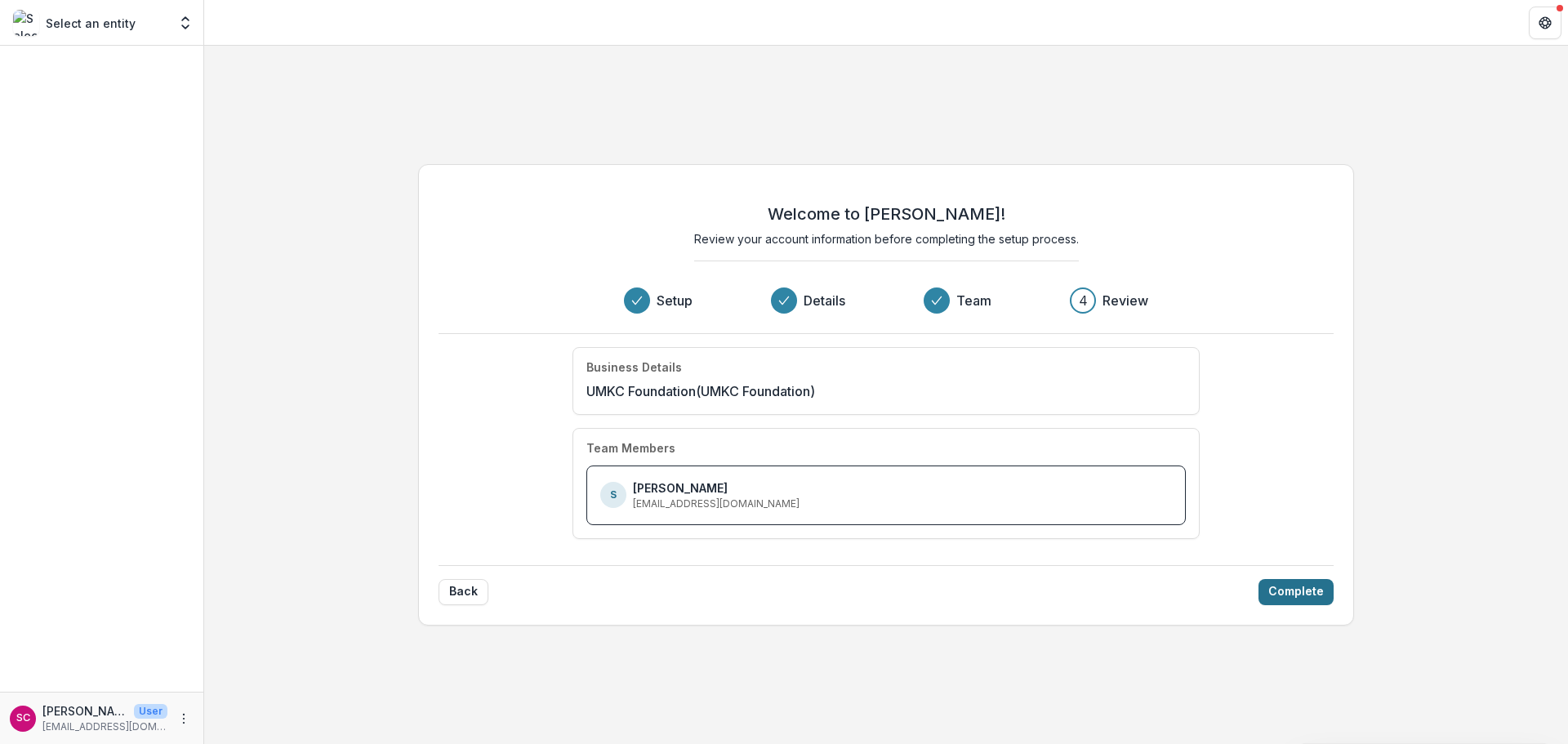
click at [1303, 597] on button "Complete" at bounding box center [1296, 592] width 75 height 26
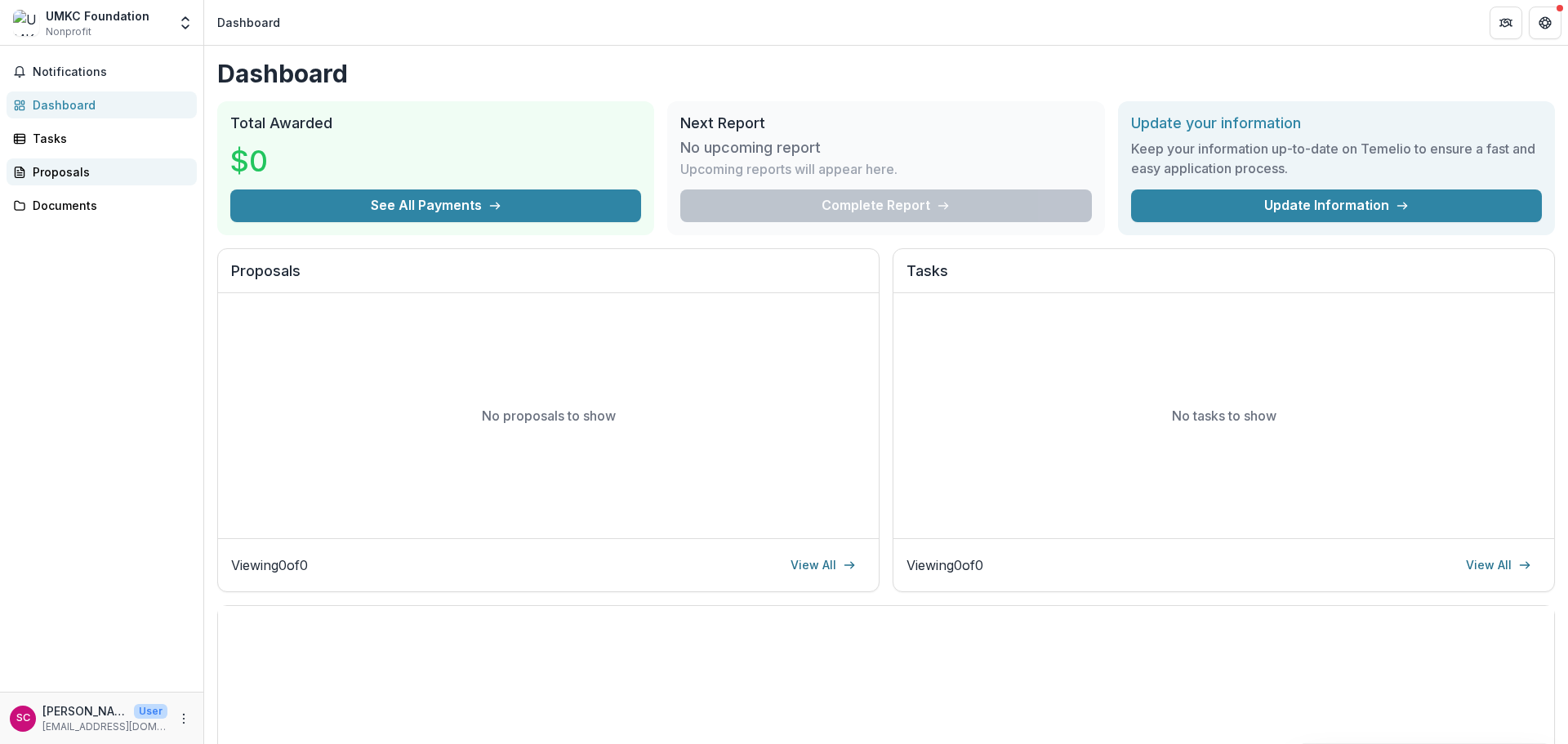
click at [55, 171] on div "Proposals" at bounding box center [108, 171] width 151 height 18
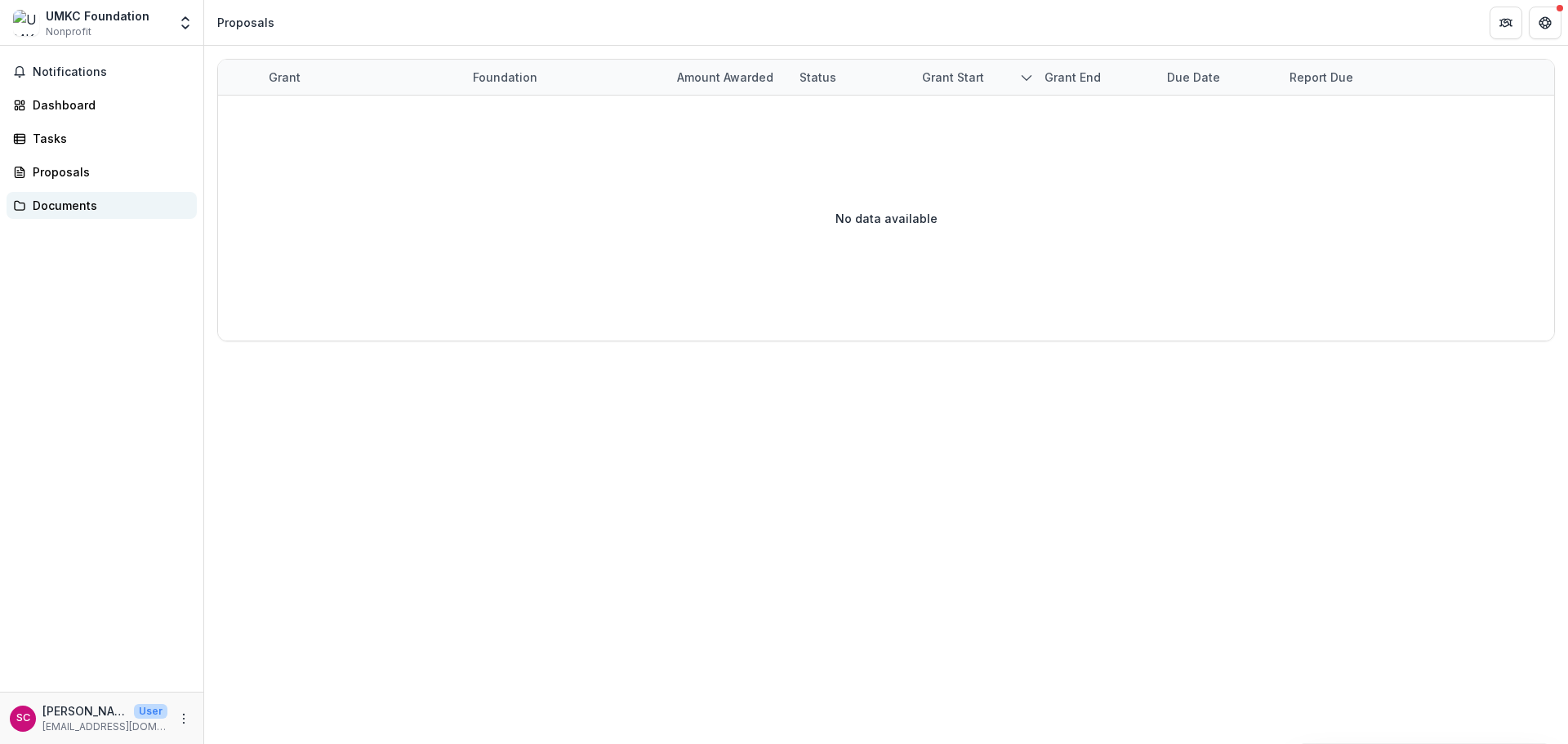
click at [77, 203] on div "Documents" at bounding box center [108, 205] width 151 height 18
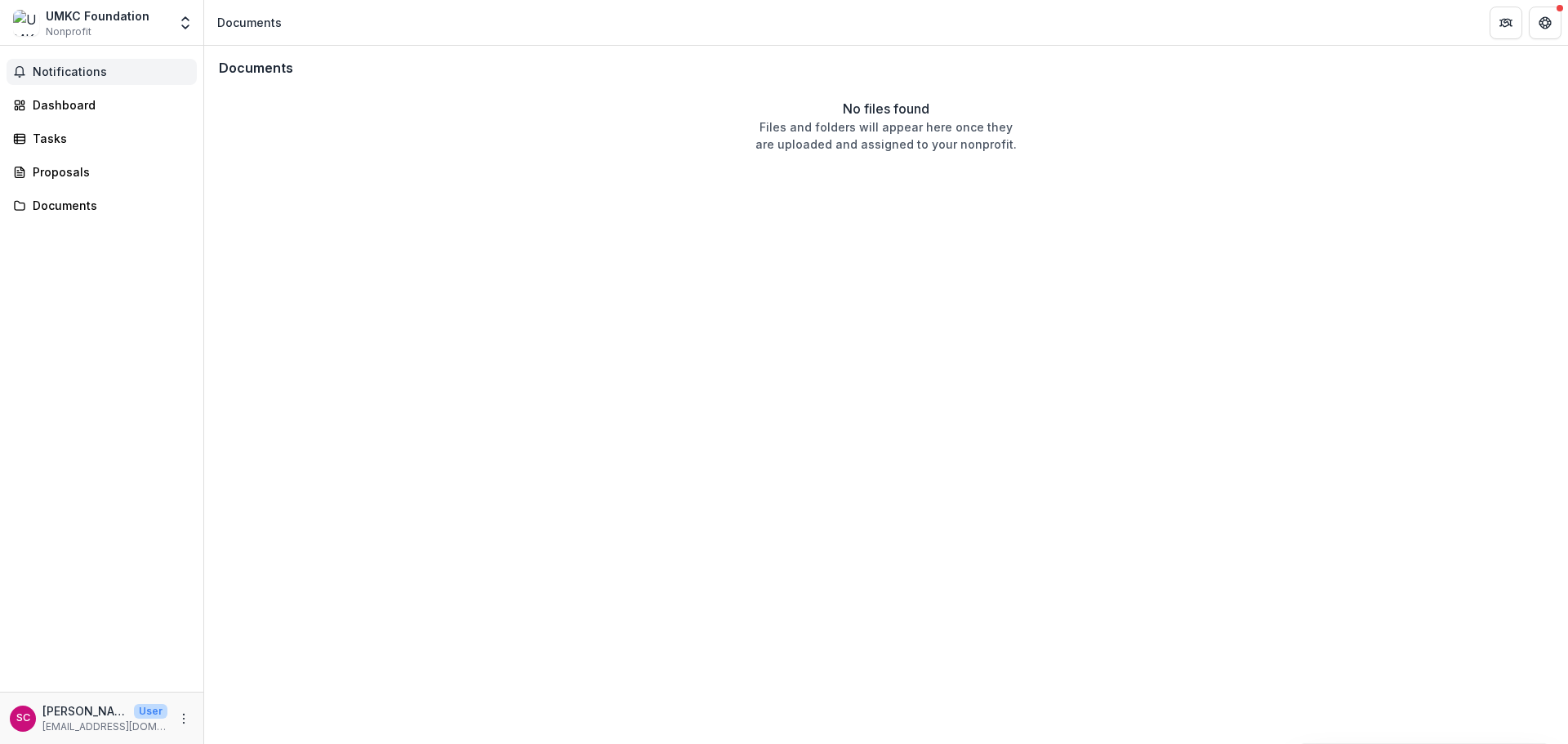
click at [54, 64] on button "Notifications" at bounding box center [102, 71] width 191 height 26
click at [43, 19] on div "UMKC Foundation Nonprofit" at bounding box center [90, 23] width 155 height 32
click at [189, 16] on icon "Open entity switcher" at bounding box center [186, 23] width 17 height 17
click at [358, 283] on div "Documents No files found Files and folders will appear here once they are uploa…" at bounding box center [886, 395] width 1364 height 698
click at [175, 294] on div "Notifications Dashboard Tasks Proposals Documents" at bounding box center [101, 369] width 203 height 646
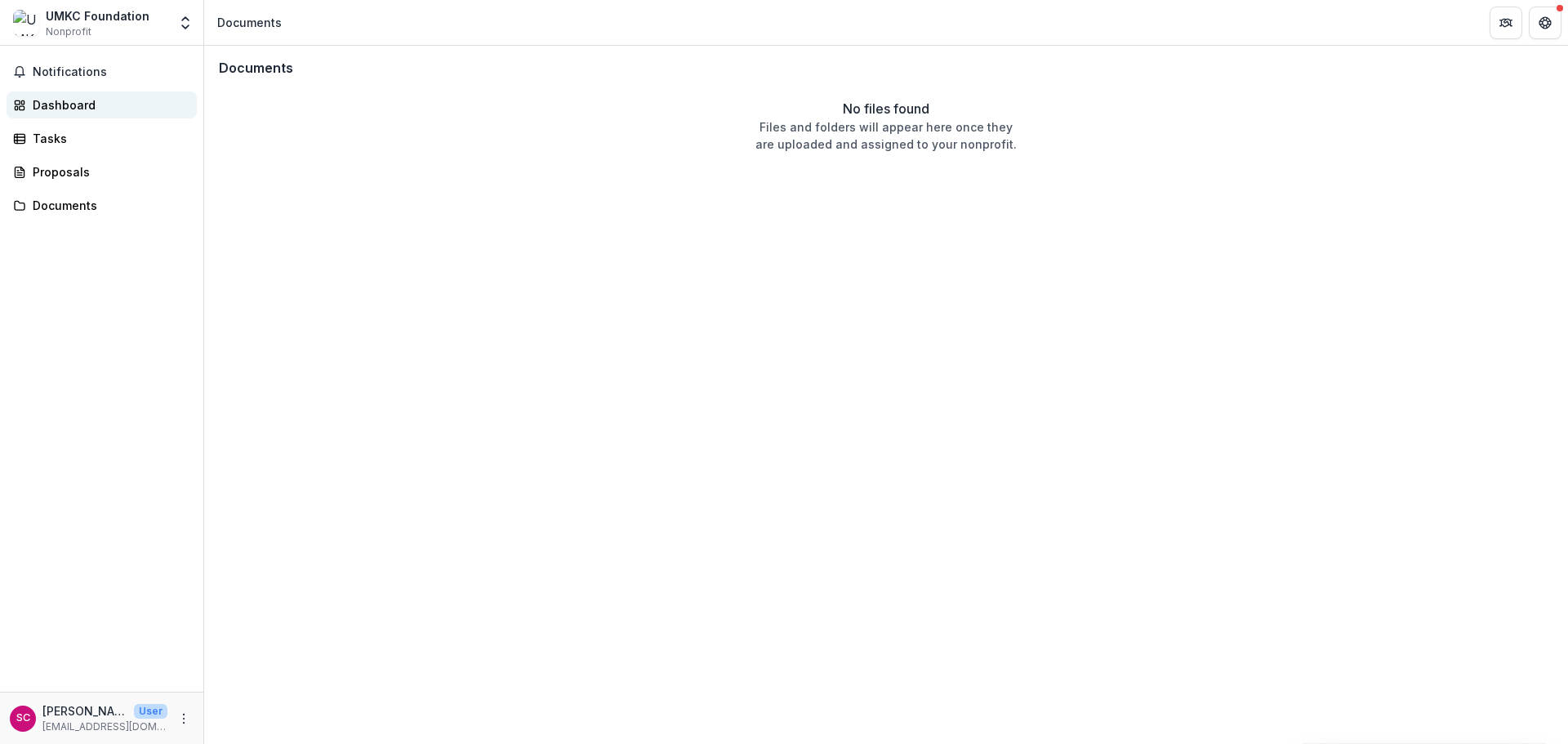
click at [50, 108] on div "Dashboard" at bounding box center [108, 104] width 151 height 18
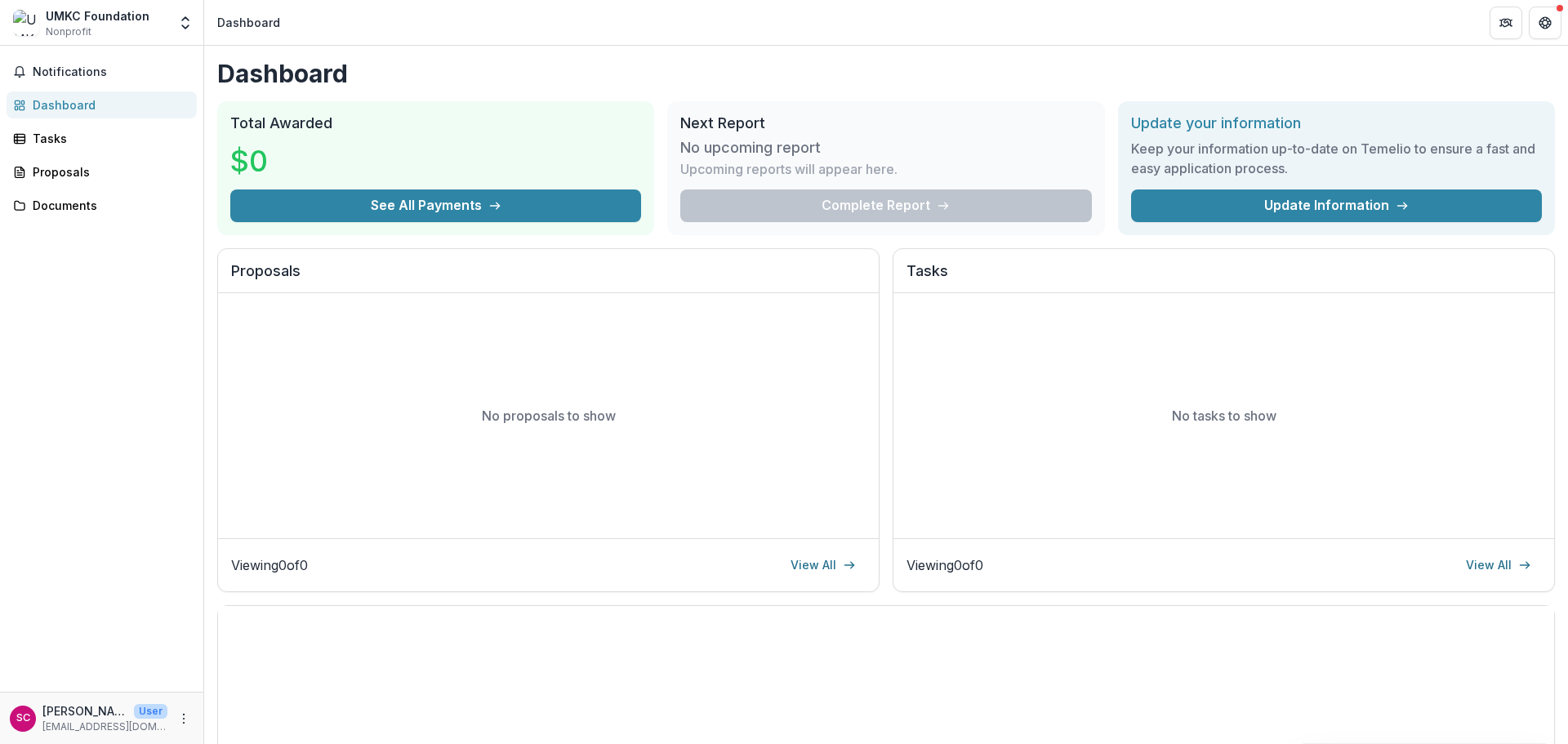
click at [27, 383] on div "Notifications Dashboard Tasks Proposals Documents" at bounding box center [101, 369] width 203 height 646
drag, startPoint x: 56, startPoint y: 369, endPoint x: 55, endPoint y: 350, distance: 19.0
click at [57, 365] on div "Notifications Dashboard Tasks Proposals Documents" at bounding box center [101, 369] width 203 height 646
click at [810, 563] on link "View All" at bounding box center [823, 565] width 85 height 26
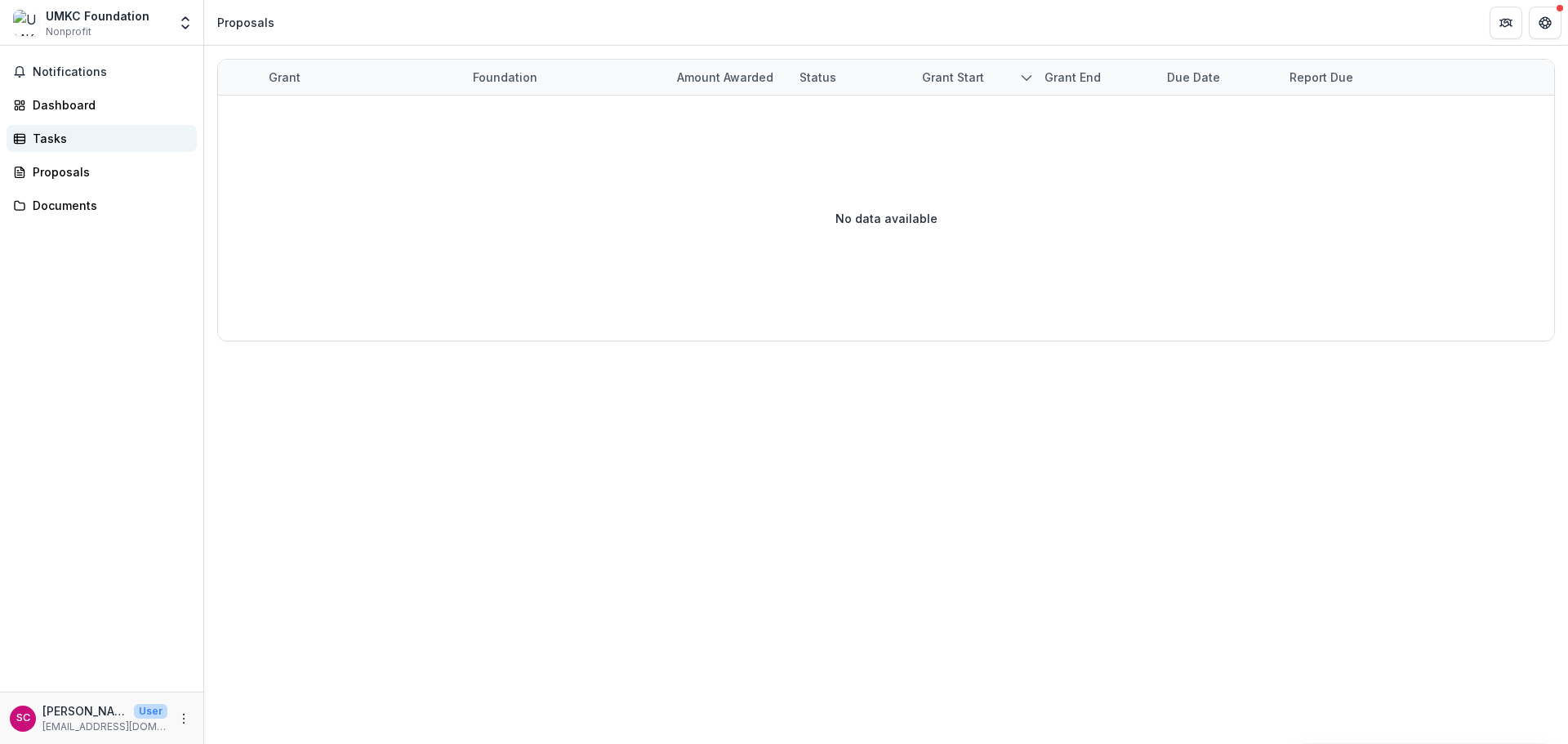
click at [62, 139] on div "Tasks" at bounding box center [108, 138] width 151 height 18
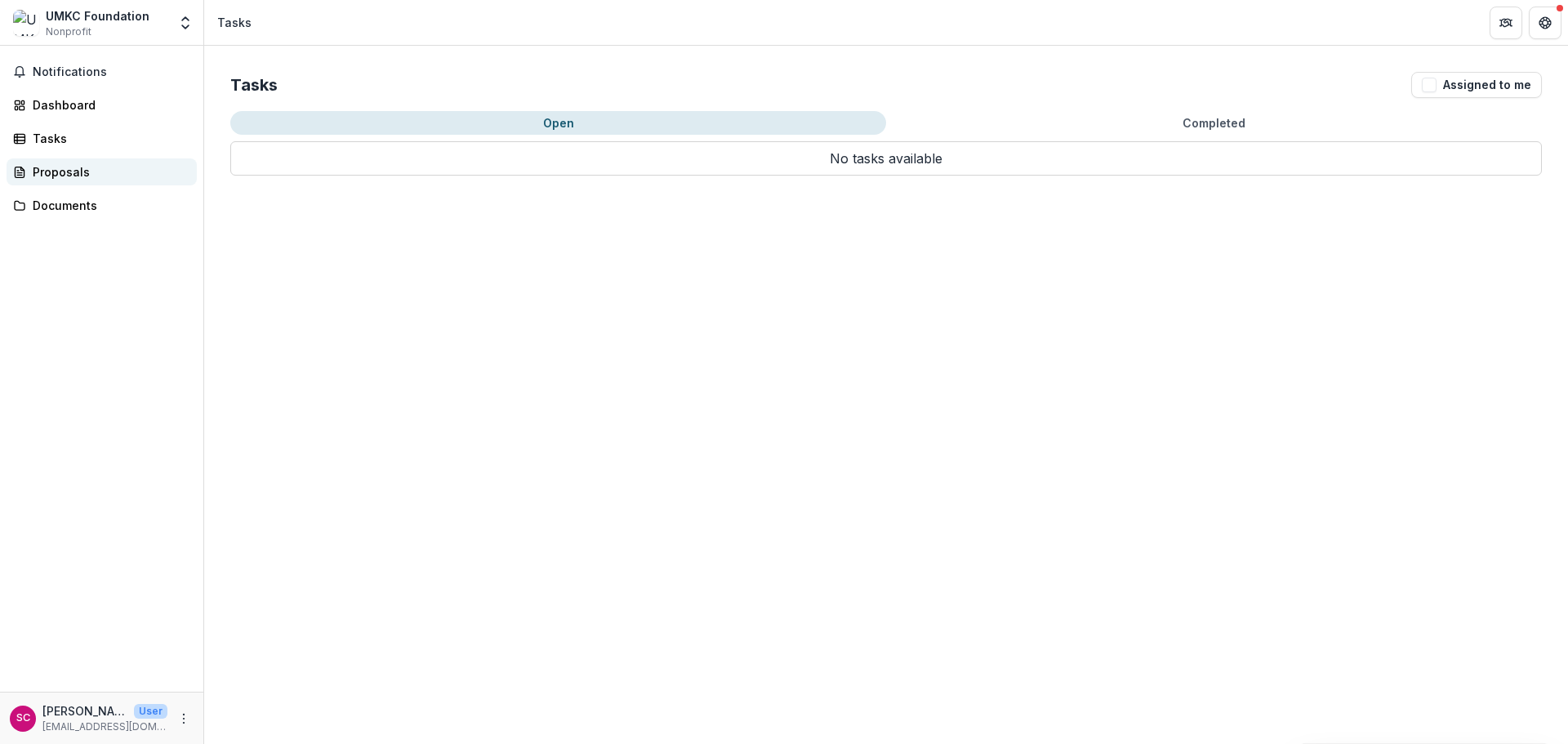
click at [84, 172] on div "Proposals" at bounding box center [108, 171] width 151 height 18
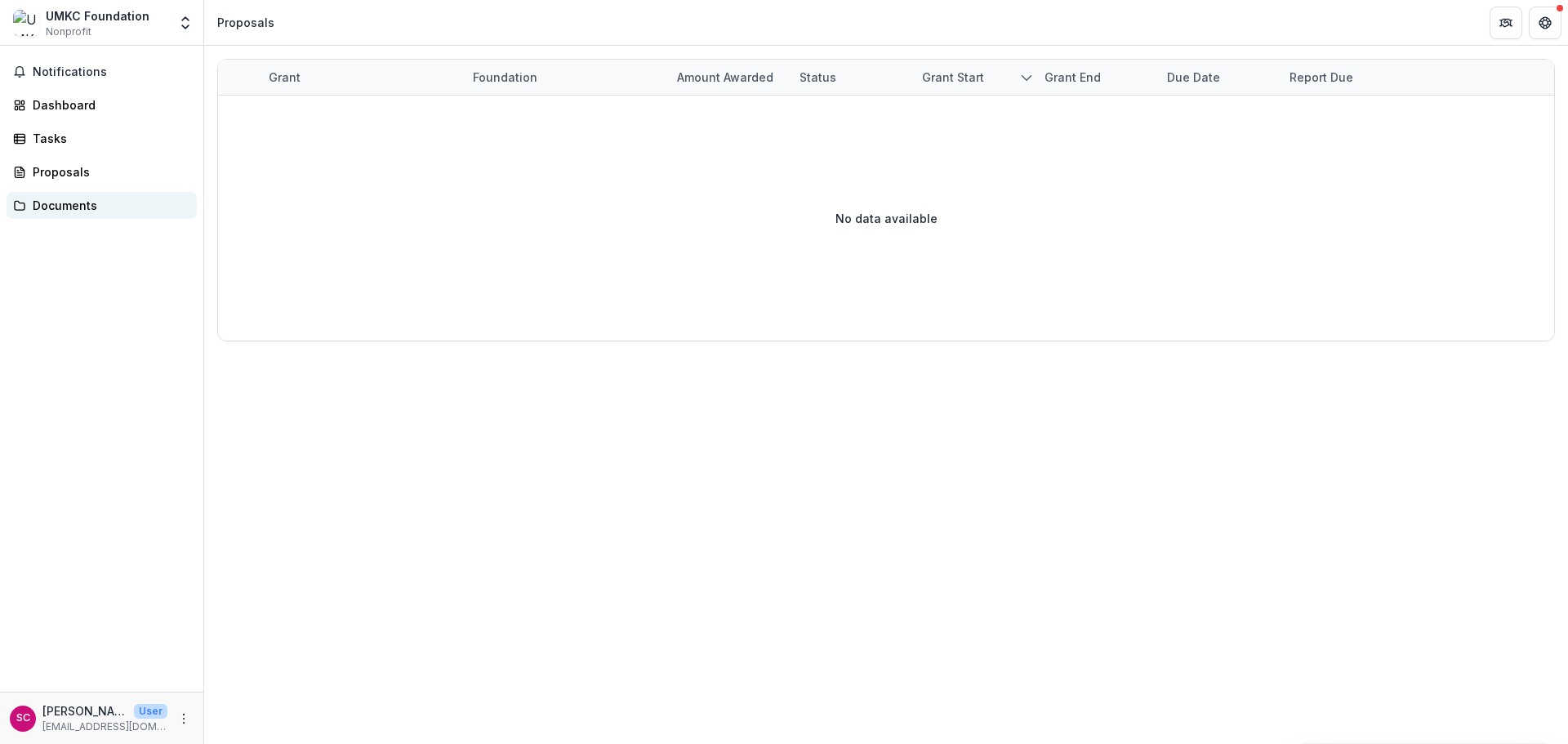
click at [35, 201] on div "Documents" at bounding box center [108, 205] width 151 height 18
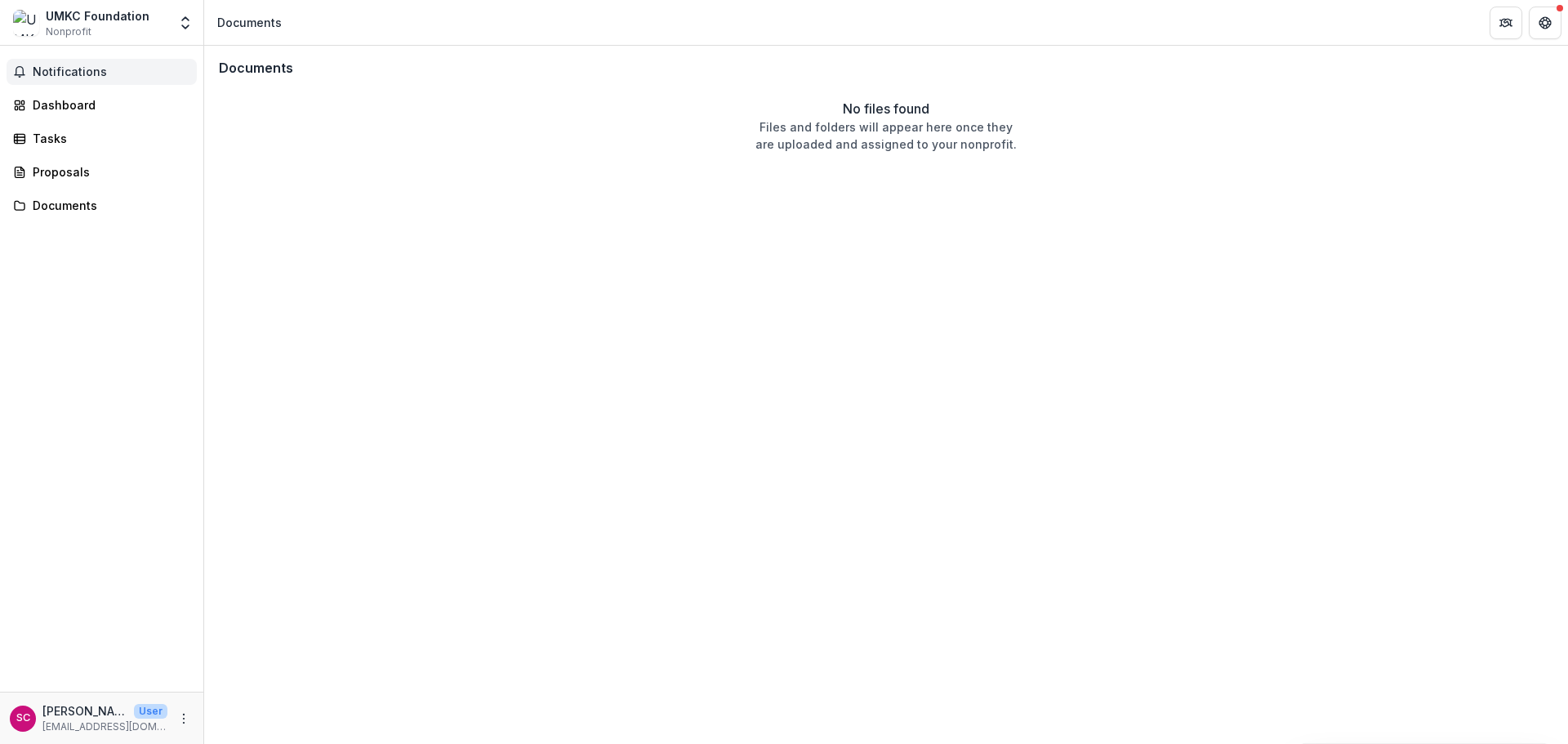
click at [53, 69] on span "Notifications" at bounding box center [111, 72] width 158 height 14
drag, startPoint x: 766, startPoint y: 503, endPoint x: 767, endPoint y: 487, distance: 16.0
click at [766, 502] on div "Documents No files found Files and folders will appear here once they are uploa…" at bounding box center [886, 395] width 1364 height 698
click at [708, 388] on div "Documents No files found Files and folders will appear here once they are uploa…" at bounding box center [886, 395] width 1364 height 698
click at [666, 462] on div "Documents No files found Files and folders will appear here once they are uploa…" at bounding box center [886, 395] width 1364 height 698
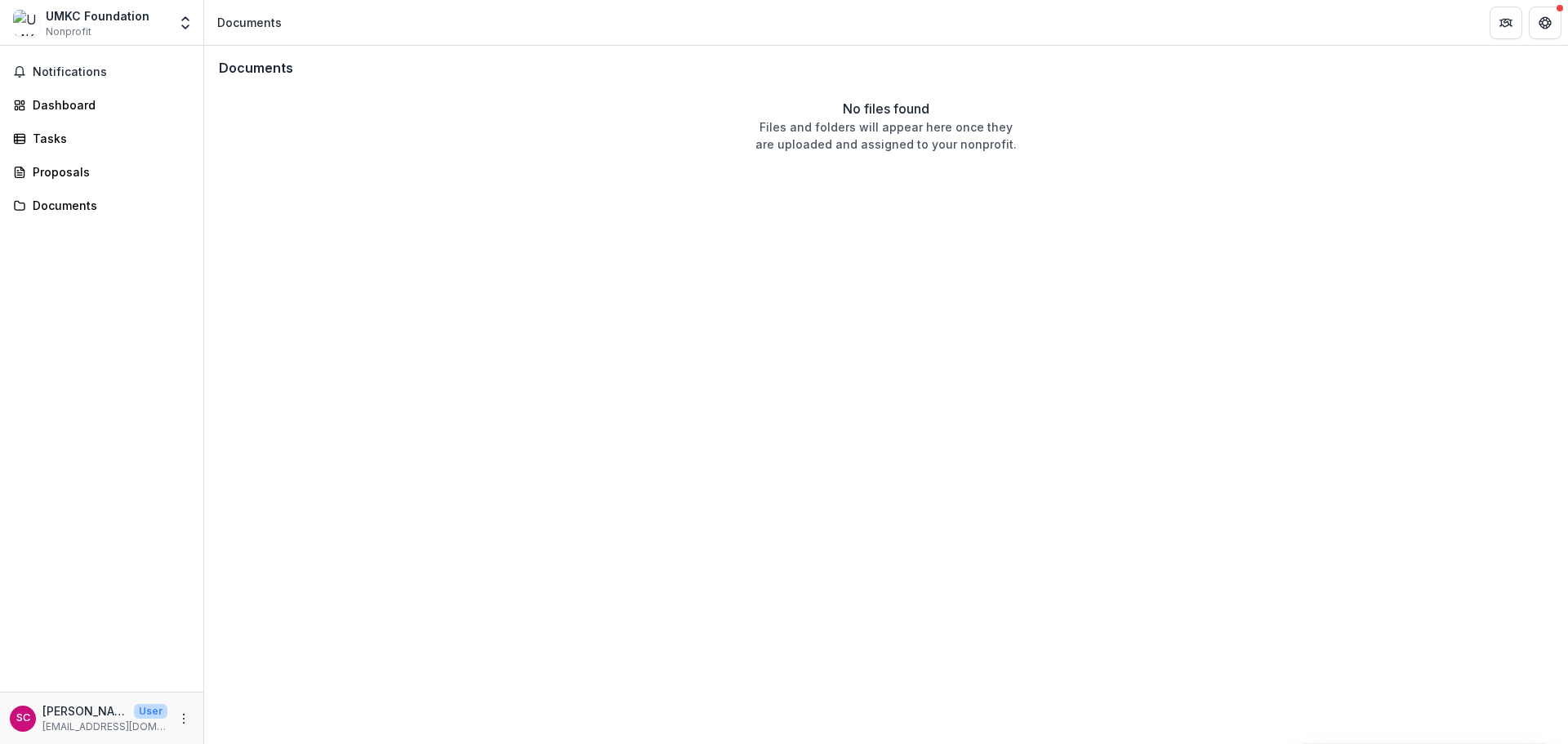
click at [81, 17] on div "UMKC Foundation" at bounding box center [98, 16] width 104 height 18
click at [644, 405] on div "Documents No files found Files and folders will appear here once they are uploa…" at bounding box center [886, 395] width 1364 height 698
click at [1173, 260] on div "Documents No files found Files and folders will appear here once they are uploa…" at bounding box center [886, 395] width 1364 height 698
click at [419, 141] on div "No files found Files and folders will appear here once they are uploaded and as…" at bounding box center [886, 125] width 1341 height 54
drag, startPoint x: 658, startPoint y: 217, endPoint x: 532, endPoint y: 213, distance: 126.1
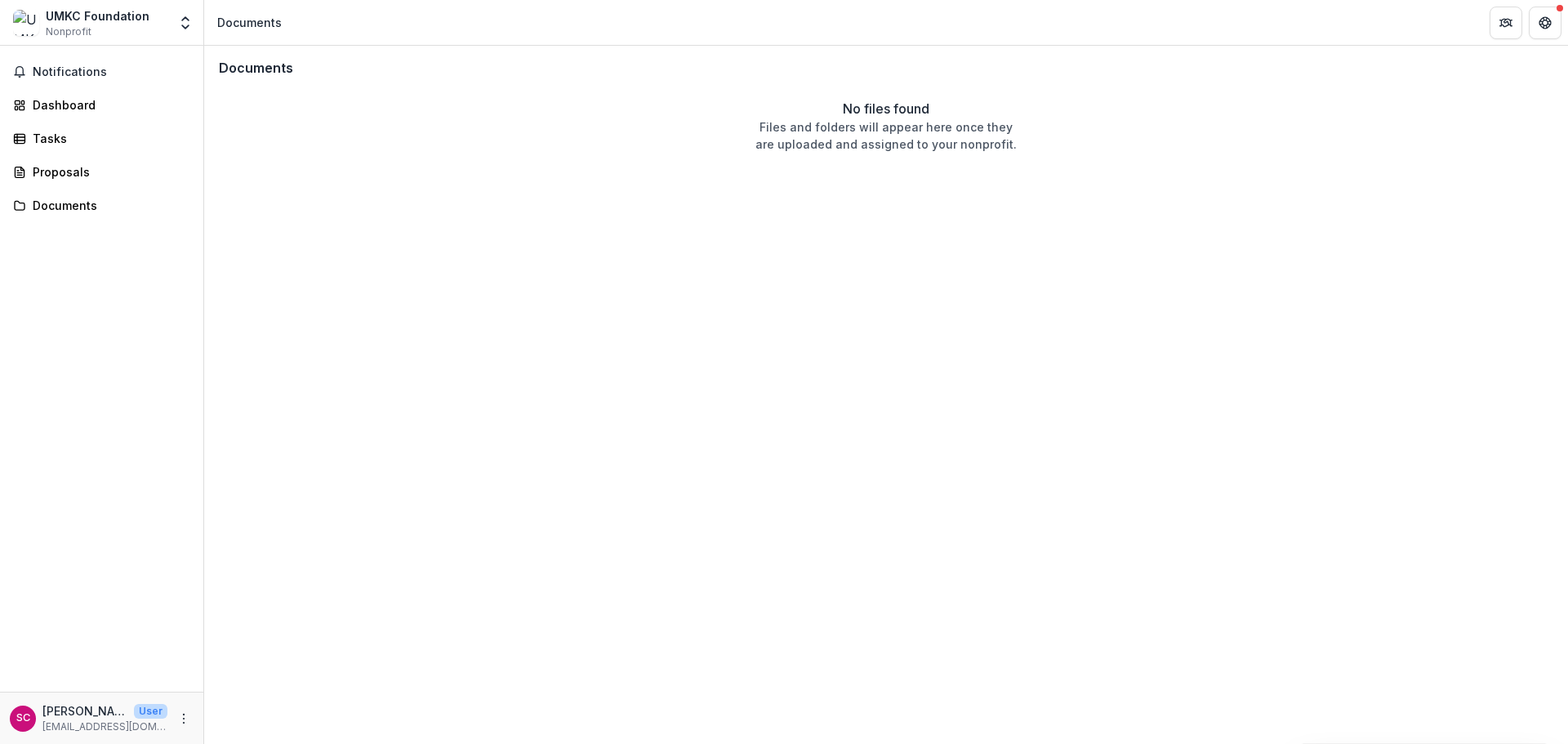
click at [532, 213] on div "Documents No files found Files and folders will appear here once they are uploa…" at bounding box center [886, 395] width 1364 height 698
click at [62, 71] on span "Notifications" at bounding box center [111, 72] width 158 height 14
click at [67, 109] on div "Dashboard" at bounding box center [108, 104] width 151 height 18
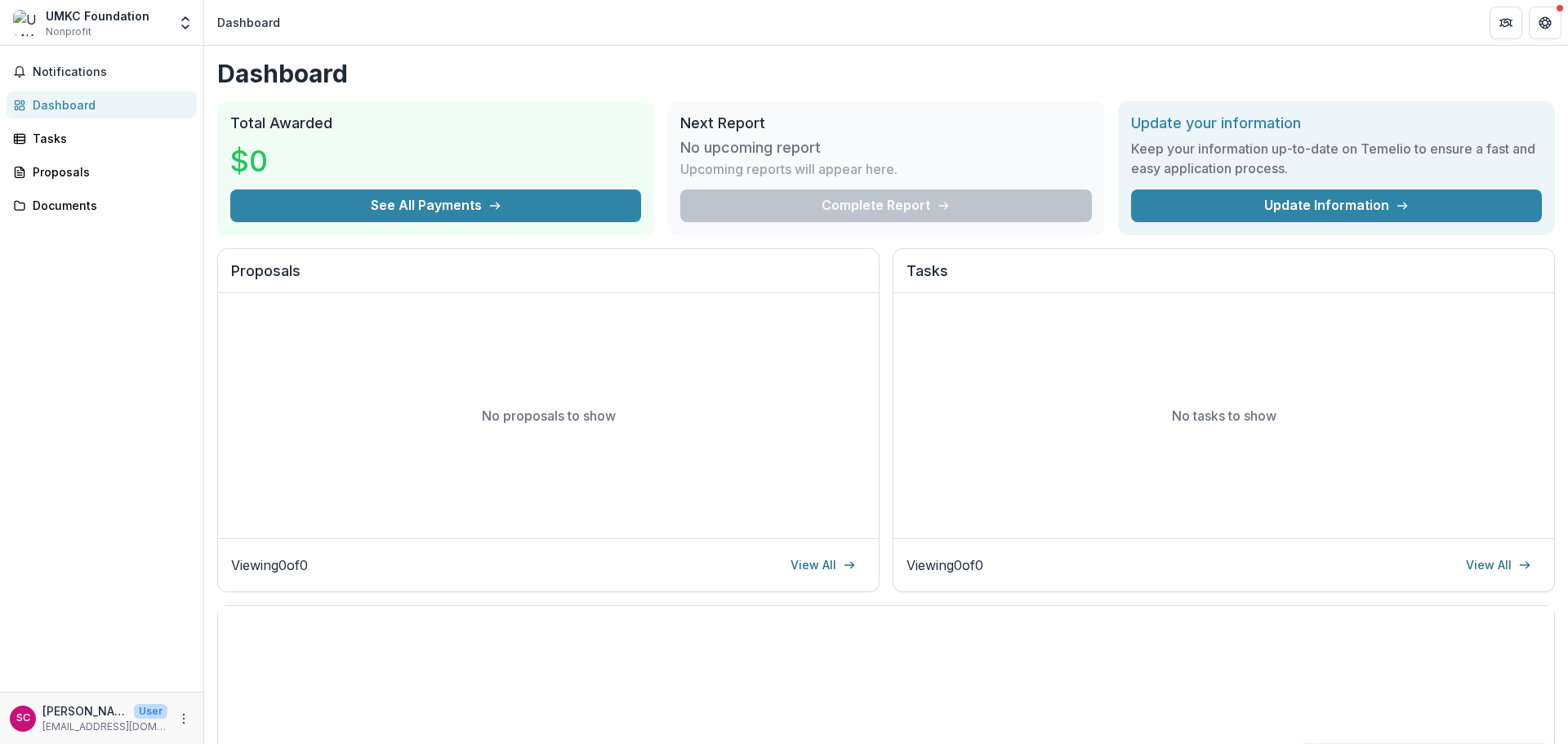
click at [567, 414] on p "No proposals to show" at bounding box center [549, 415] width 134 height 19
click at [608, 450] on div "No proposals to show" at bounding box center [548, 415] width 661 height 245
drag, startPoint x: 288, startPoint y: 248, endPoint x: 275, endPoint y: 265, distance: 21.4
click at [288, 249] on div "Proposals" at bounding box center [548, 272] width 661 height 45
click at [271, 269] on h2 "Proposals" at bounding box center [548, 278] width 634 height 31
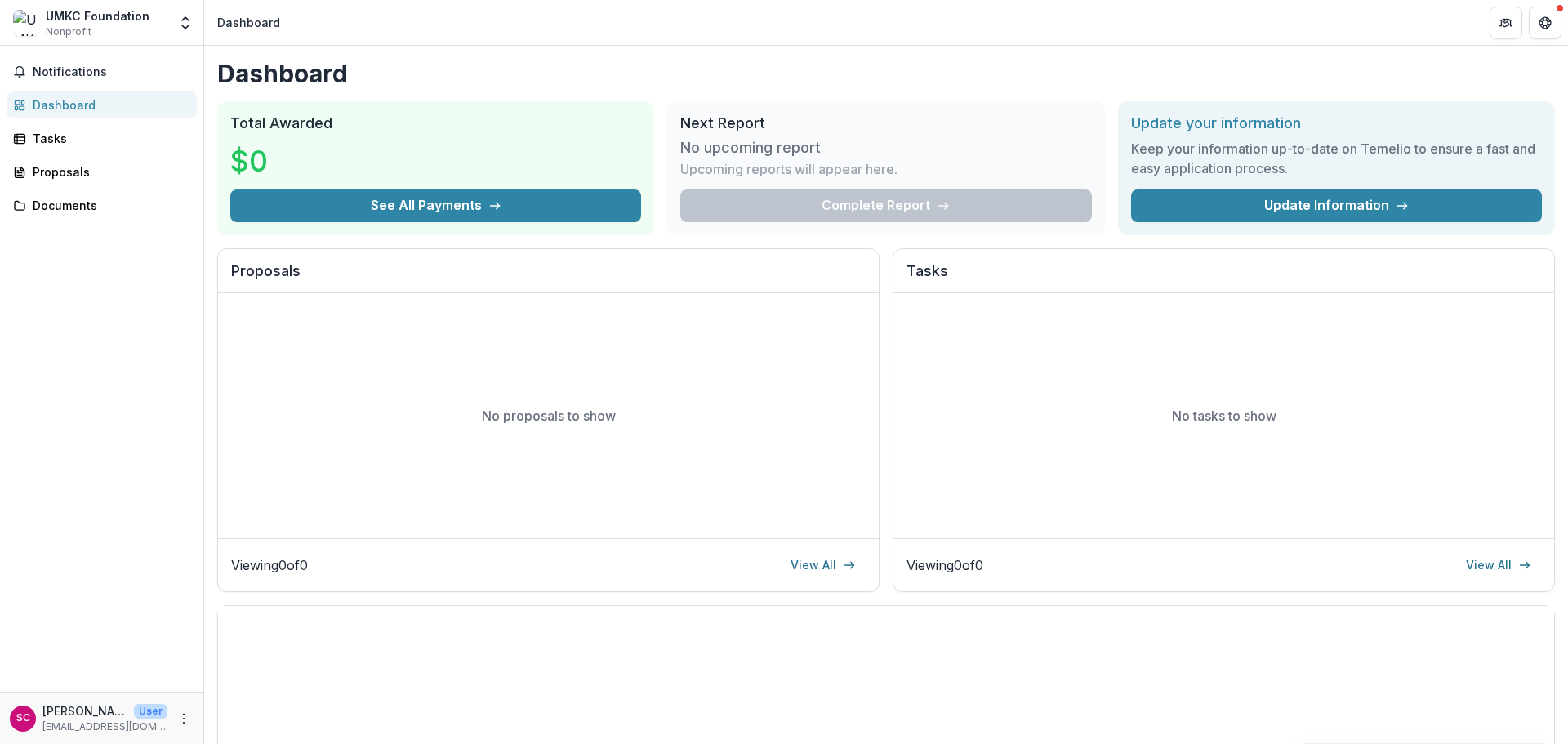
click at [400, 423] on div "No proposals to show" at bounding box center [548, 415] width 661 height 245
drag, startPoint x: 388, startPoint y: 497, endPoint x: 450, endPoint y: 467, distance: 68.9
click at [410, 485] on div "No proposals to show" at bounding box center [548, 415] width 661 height 245
click at [570, 440] on div "No proposals to show" at bounding box center [548, 415] width 661 height 245
click at [808, 570] on link "View All" at bounding box center [823, 565] width 85 height 26
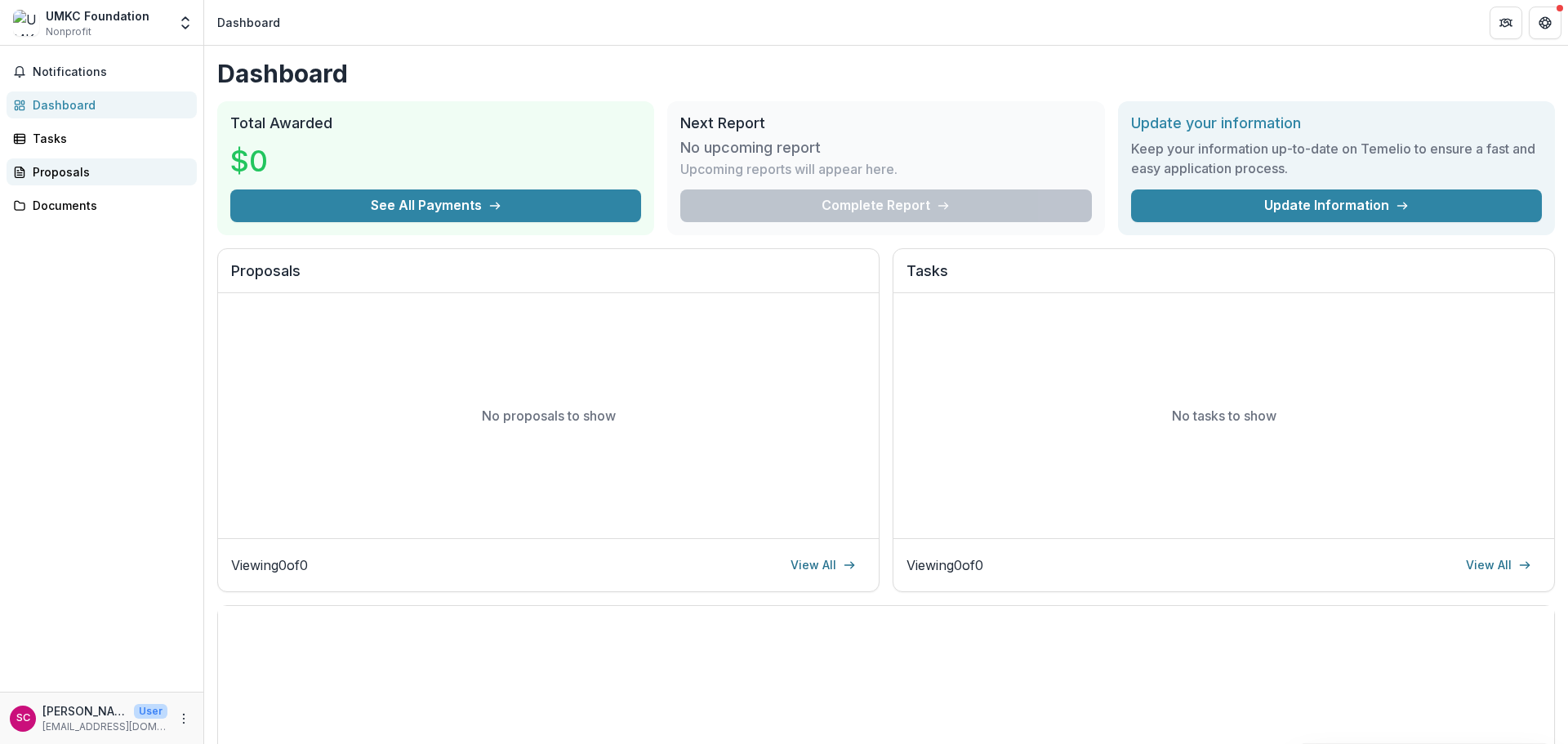
click at [38, 169] on div "Proposals" at bounding box center [108, 171] width 151 height 18
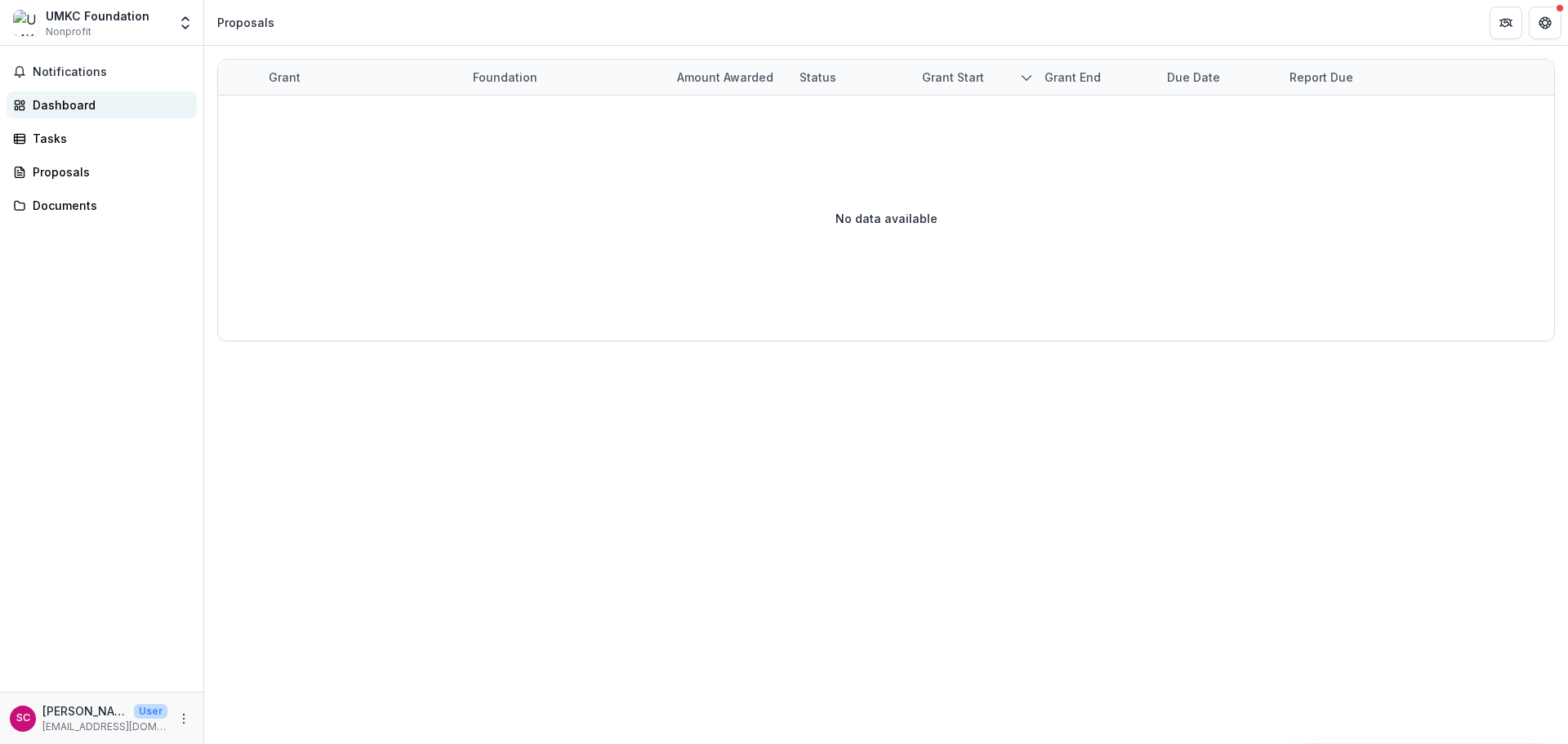
click at [51, 104] on div "Dashboard" at bounding box center [108, 104] width 151 height 18
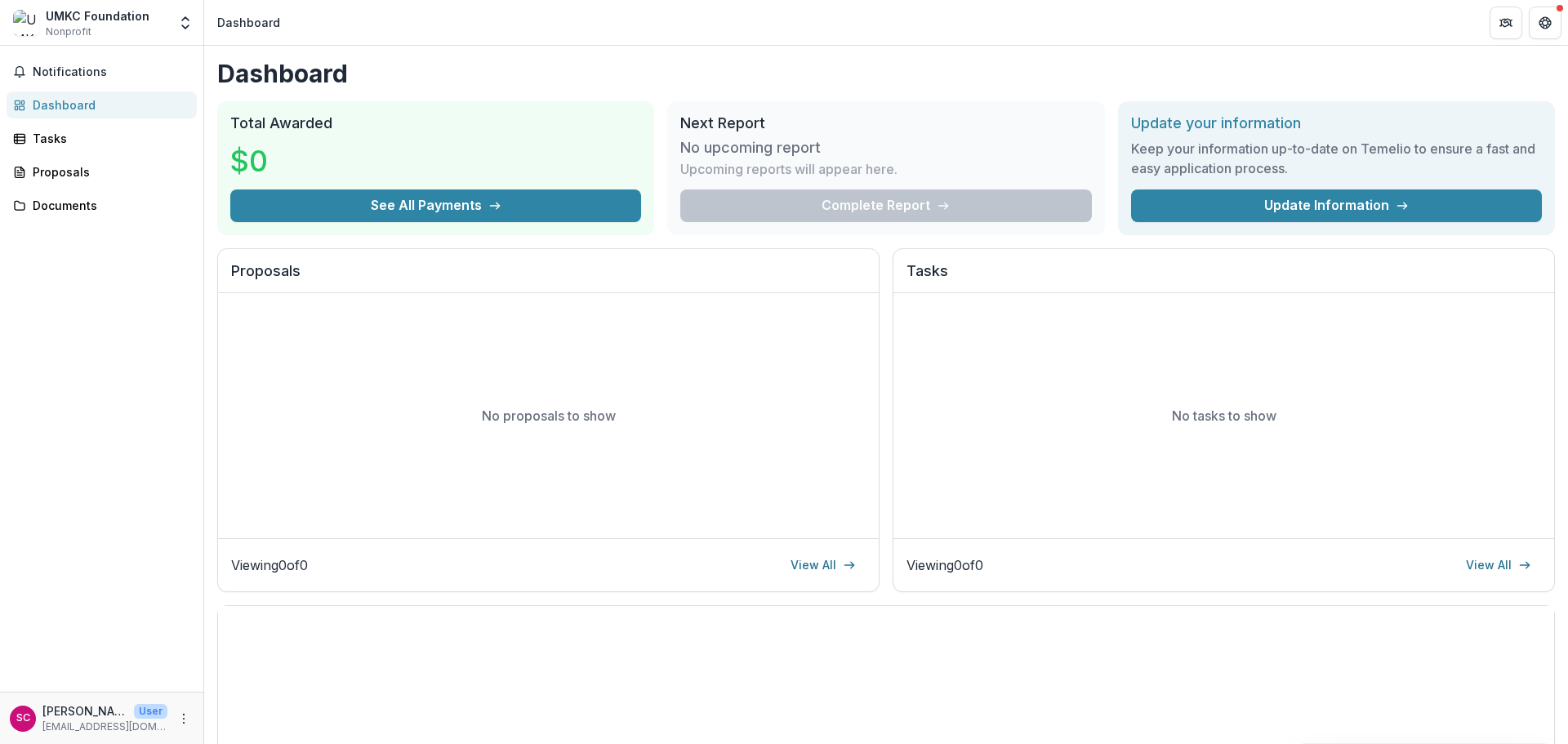
click at [97, 436] on div "Notifications Dashboard Tasks Proposals Documents" at bounding box center [101, 369] width 203 height 646
click at [1550, 22] on icon "Get Help" at bounding box center [1545, 23] width 13 height 13
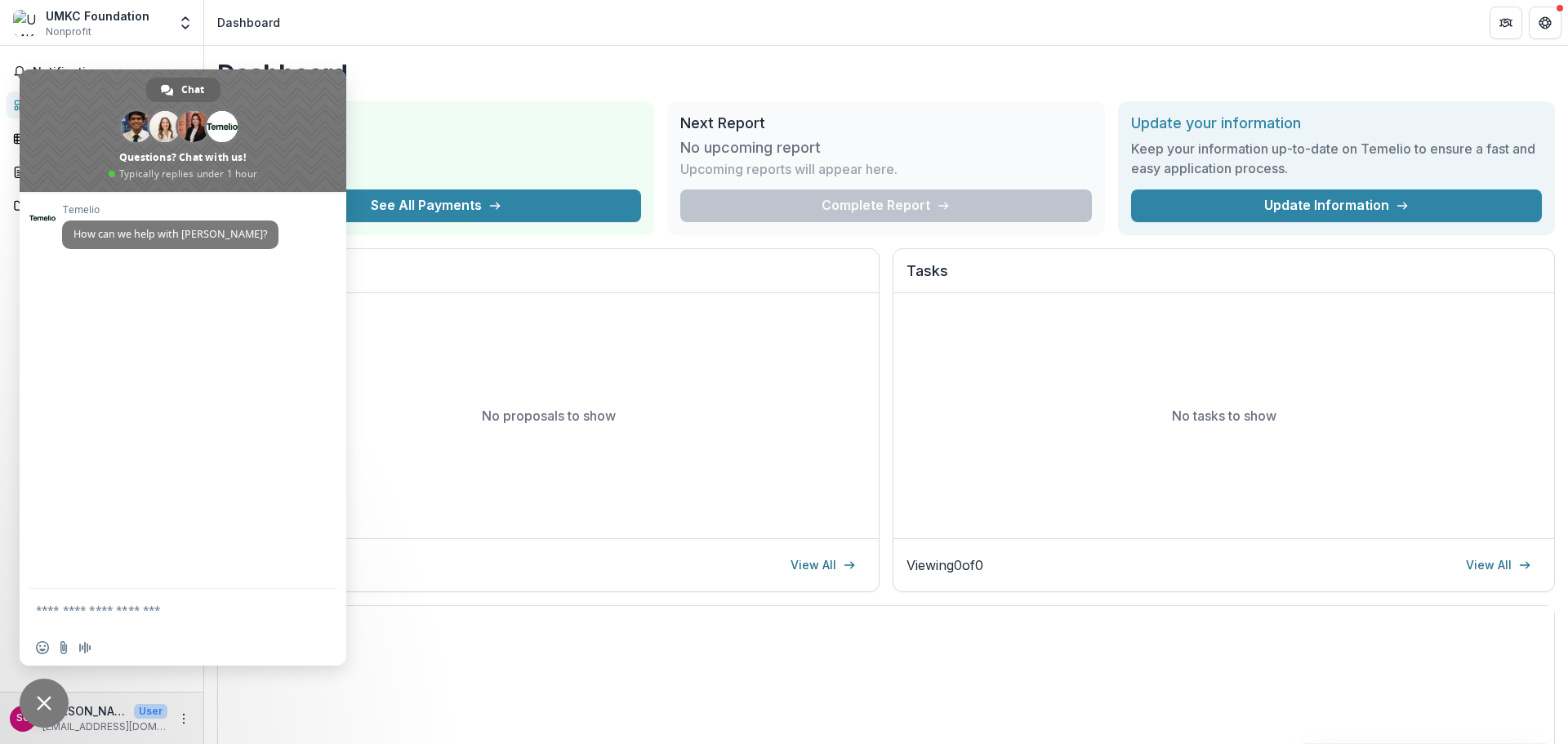
click at [106, 613] on textarea "Compose your message..." at bounding box center [166, 609] width 262 height 41
type textarea "**********"
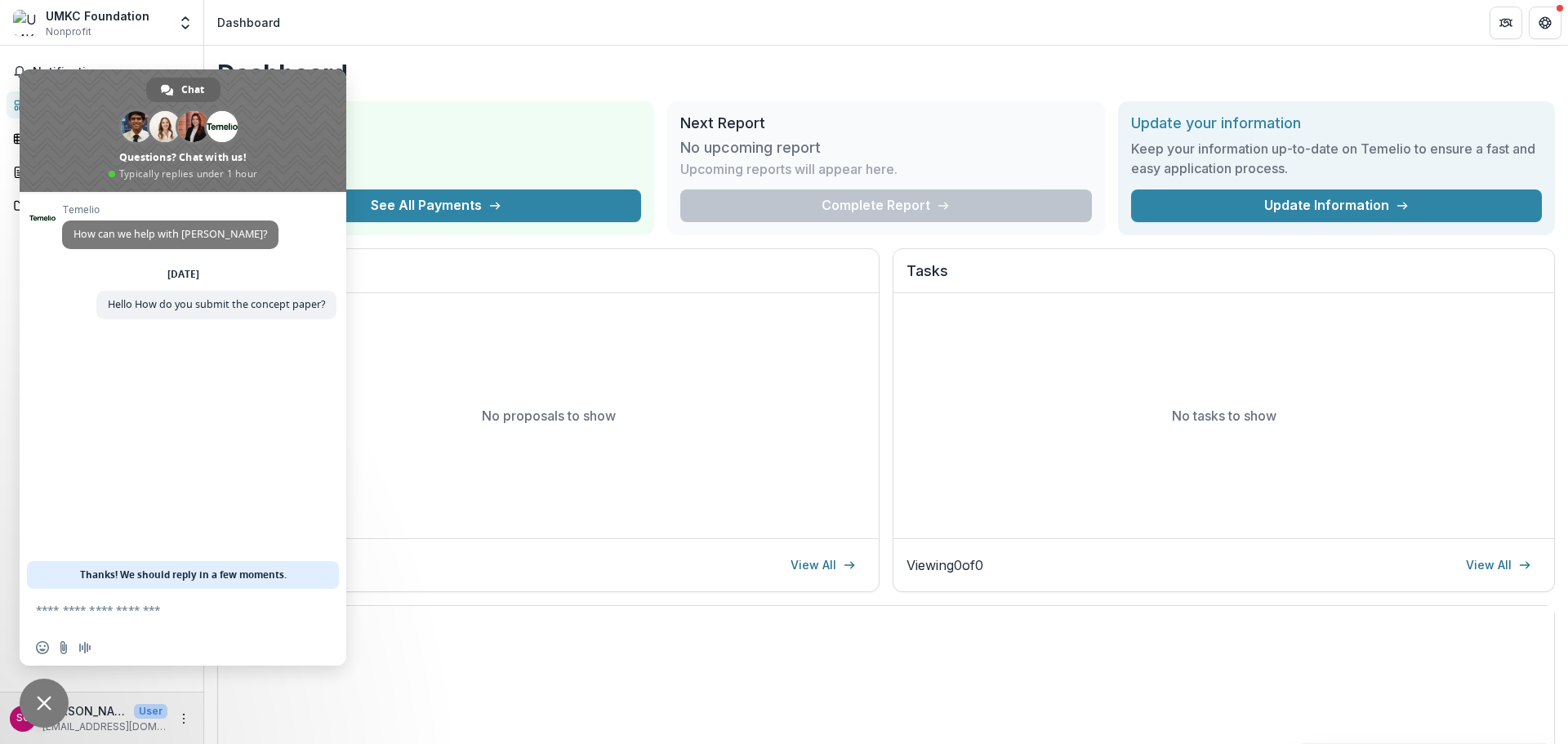
drag, startPoint x: 302, startPoint y: 89, endPoint x: 359, endPoint y: 102, distance: 58.5
click at [359, 102] on body "Skip to content UMKC Foundation Nonprofit Team Settings Settings Dashboard Noti…" at bounding box center [784, 372] width 1568 height 744
click at [148, 612] on textarea "Compose your message..." at bounding box center [166, 609] width 262 height 41
click at [43, 701] on span "Close chat" at bounding box center [44, 704] width 15 height 15
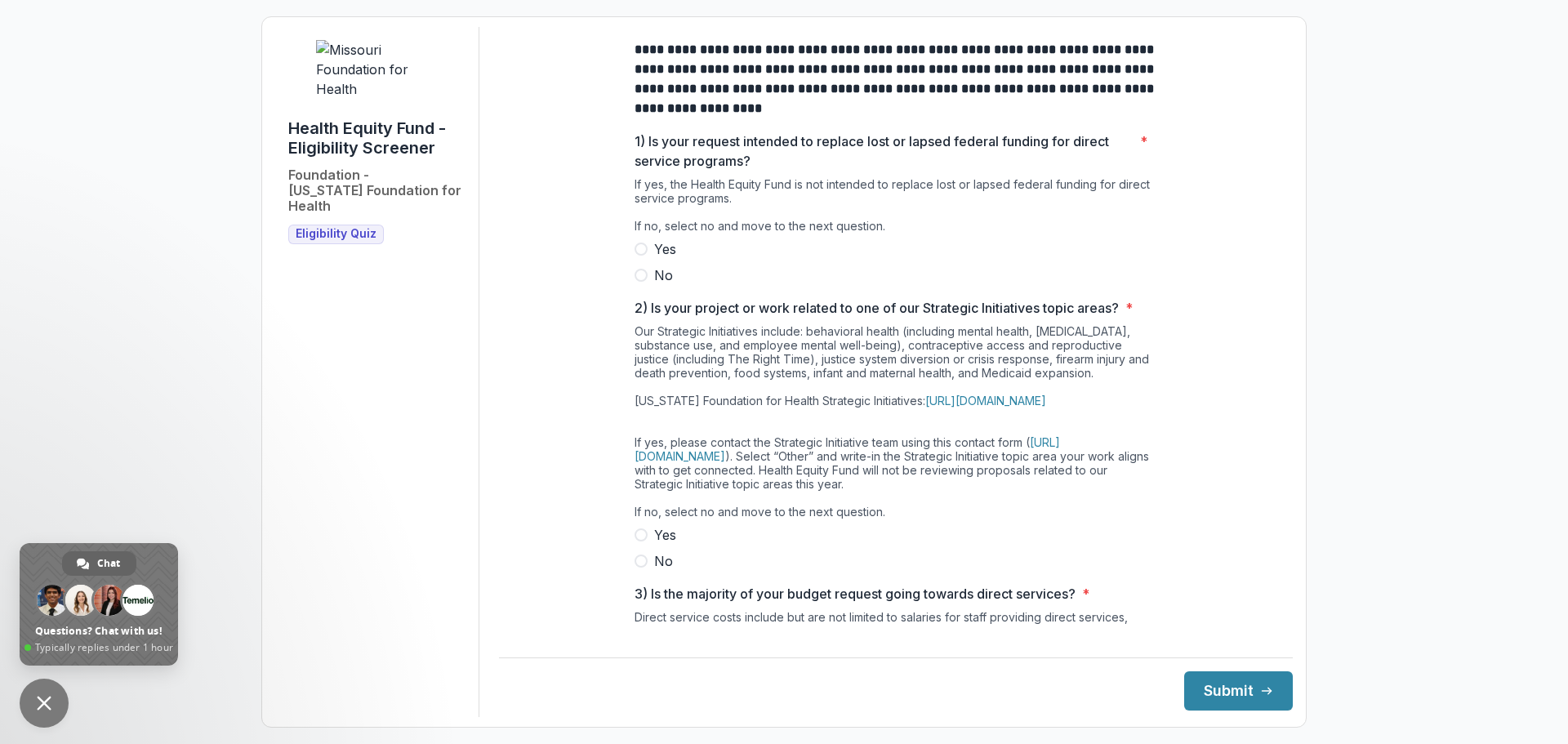
type textarea "**********"
